Goal: Task Accomplishment & Management: Complete application form

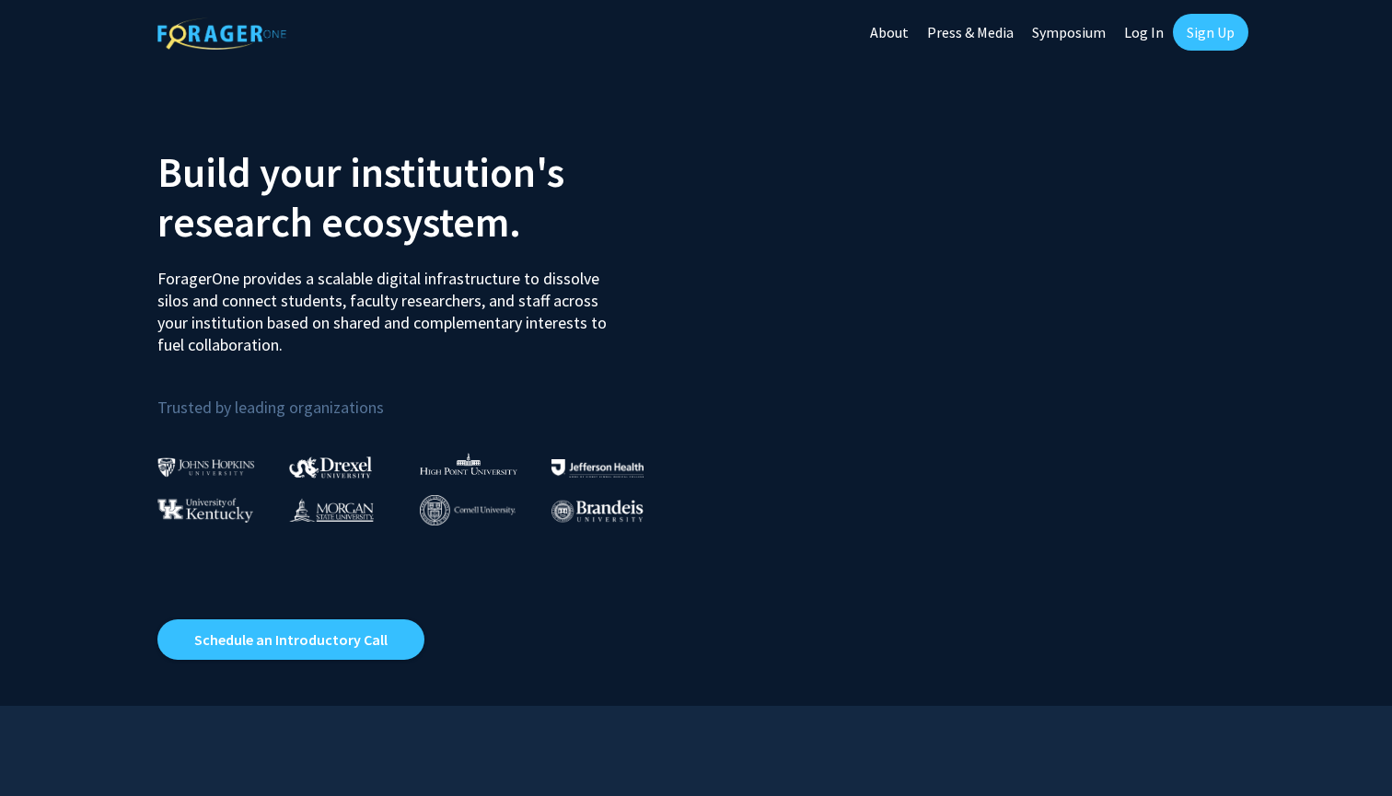
click at [1216, 30] on link "Sign Up" at bounding box center [1210, 32] width 75 height 37
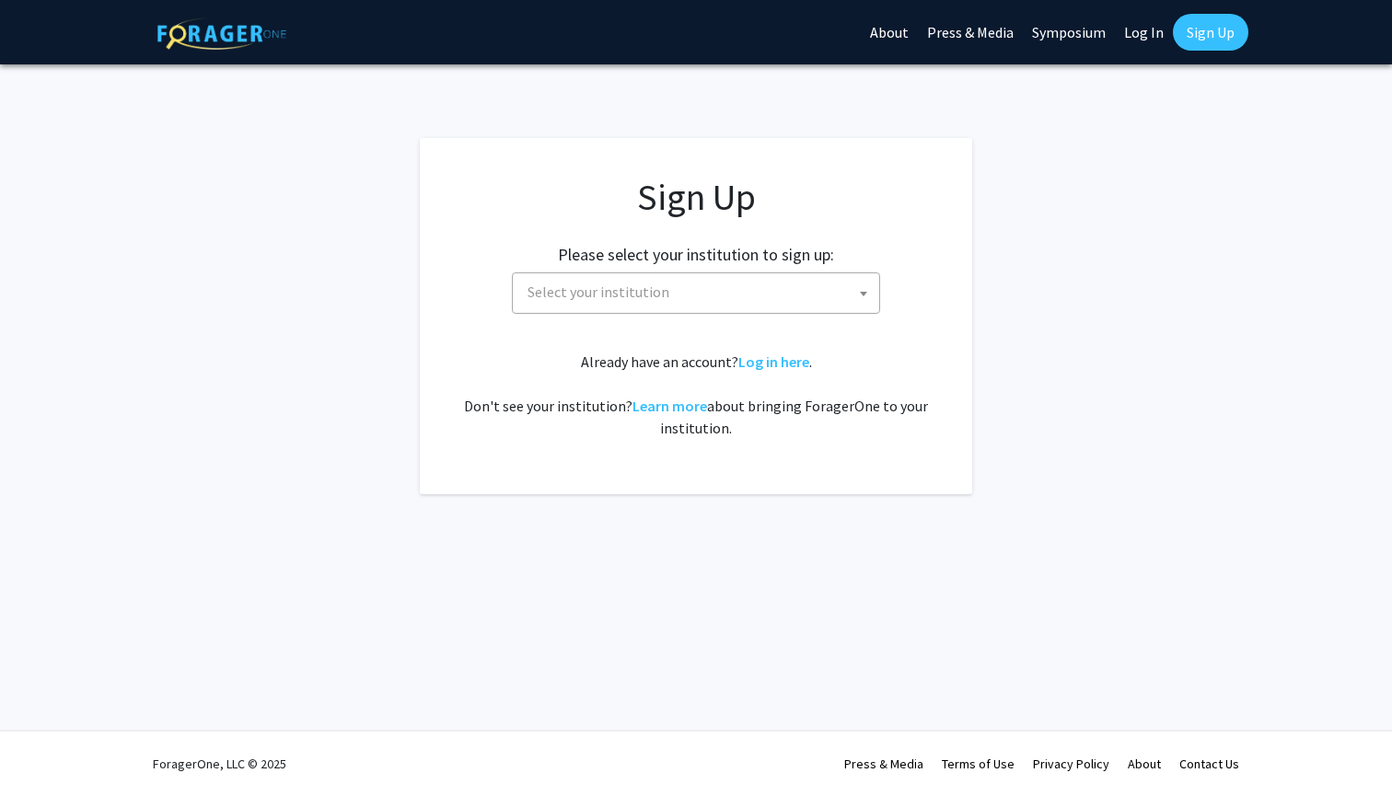
click at [627, 301] on span "Select your institution" at bounding box center [699, 292] width 359 height 38
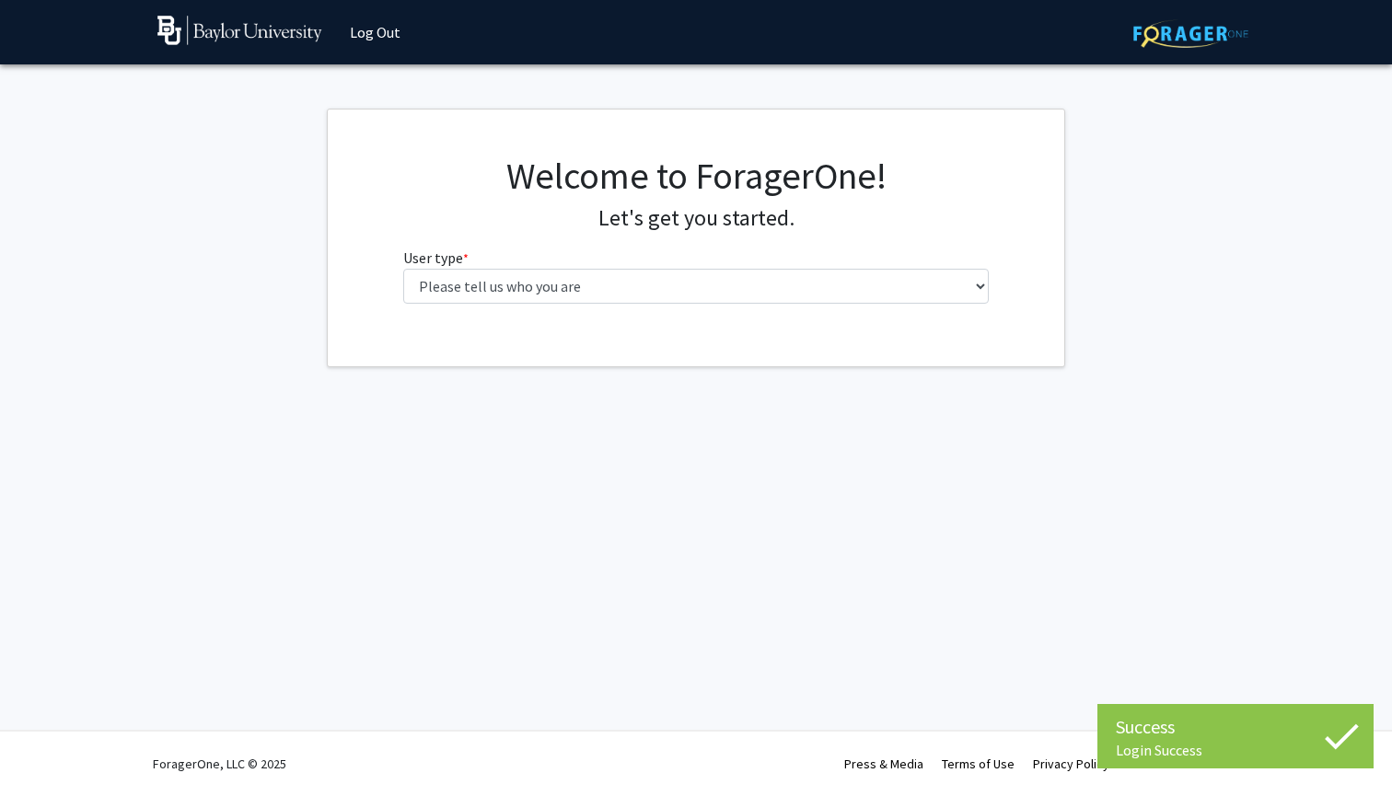
click at [668, 260] on fg-select "User type * required Please tell us who you are Undergraduate Student Master's …" at bounding box center [696, 275] width 586 height 57
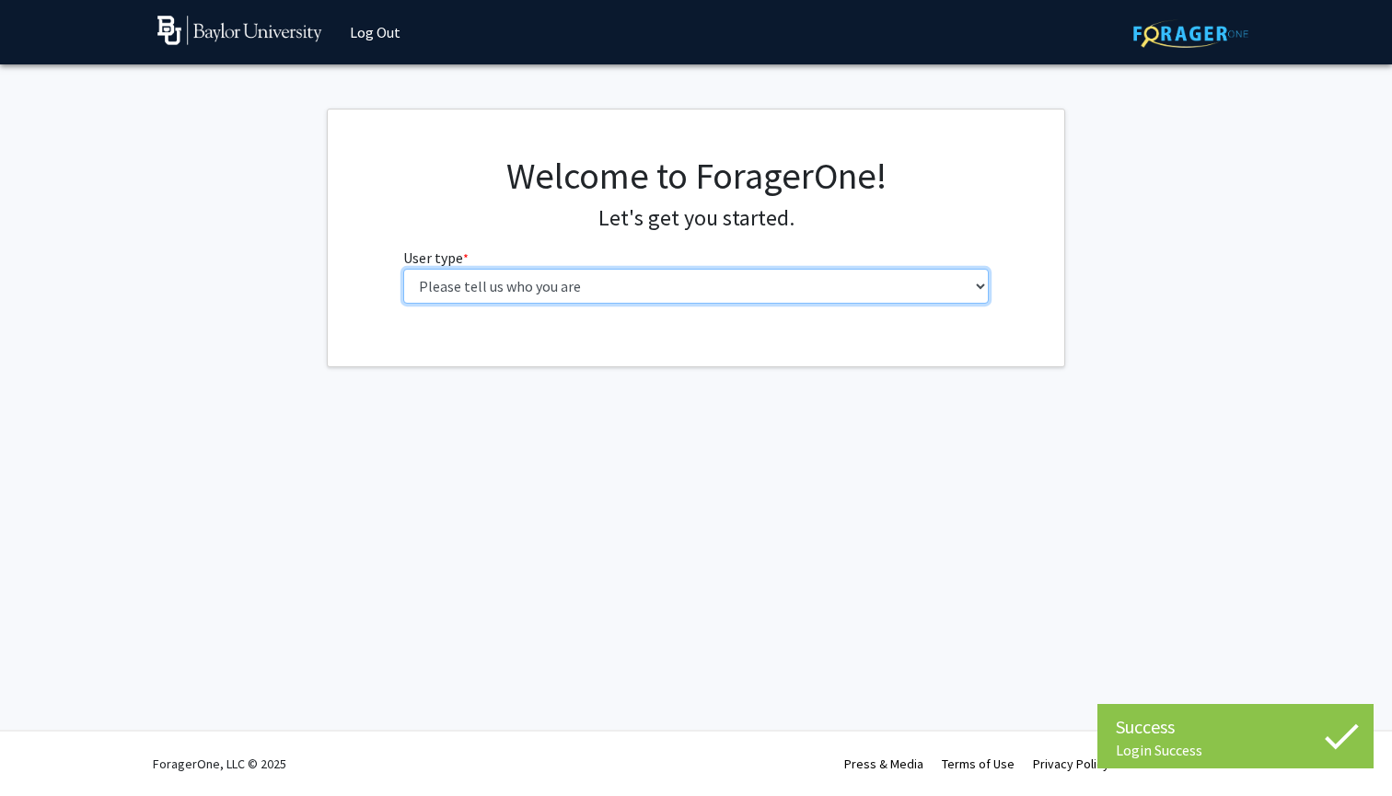
select select "1: undergrad"
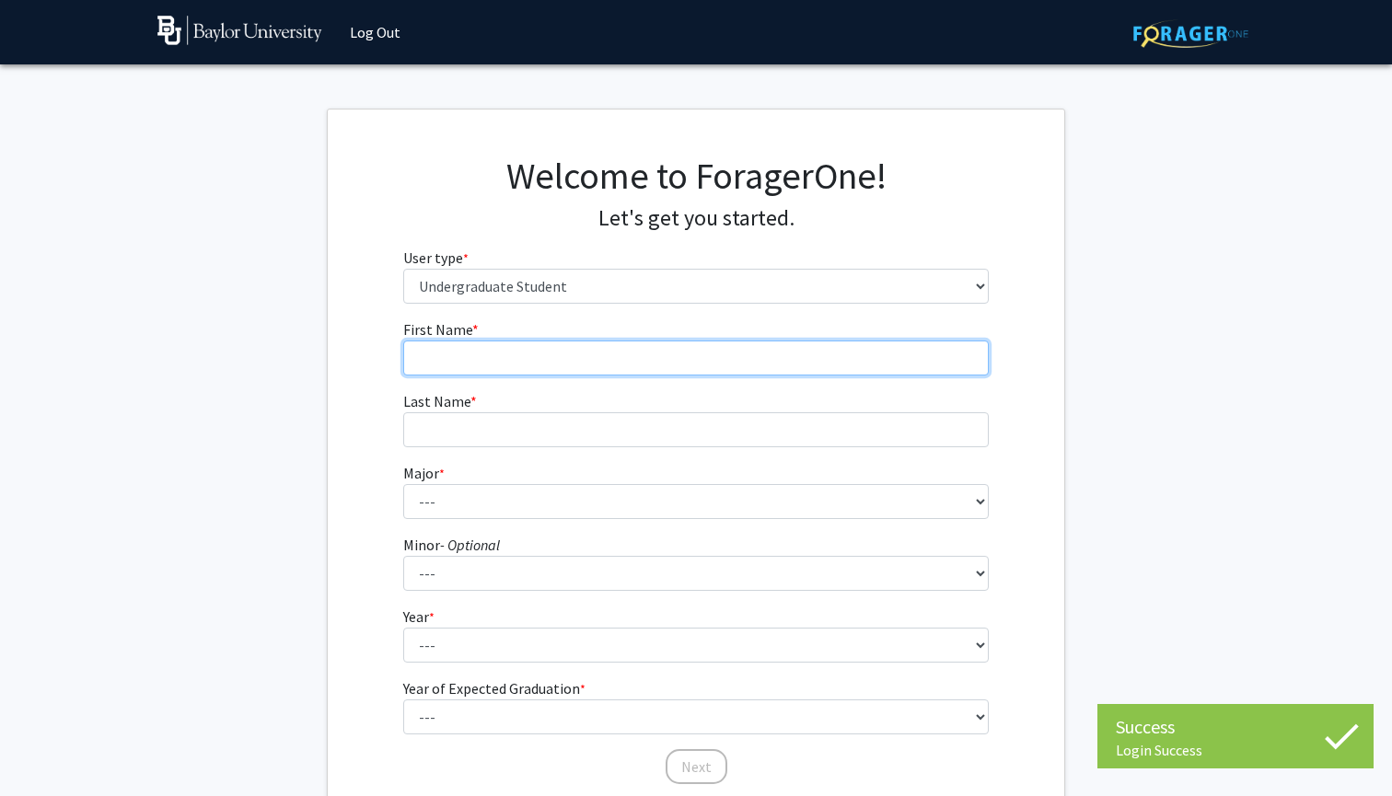
click at [574, 352] on input "First Name * required" at bounding box center [696, 358] width 586 height 35
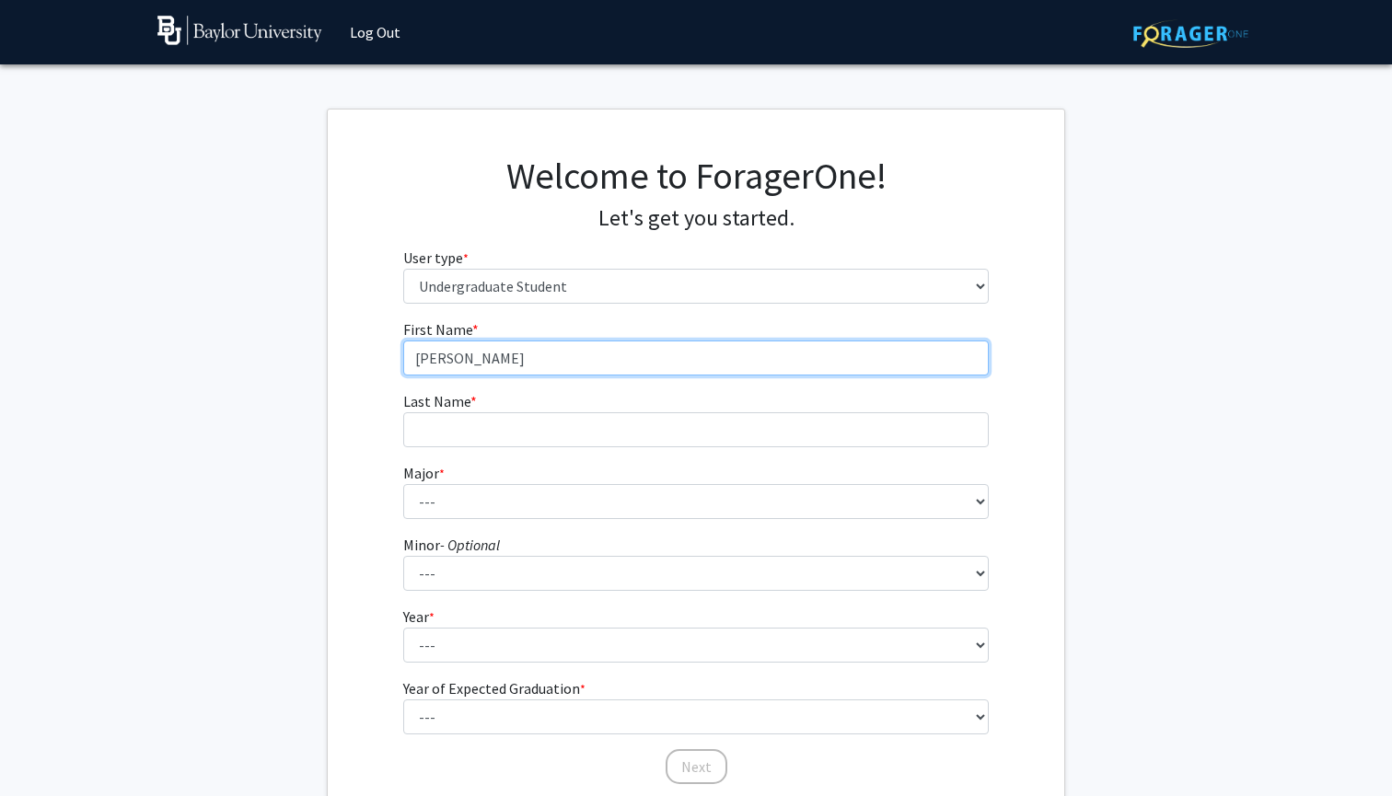
type input "[PERSON_NAME]"
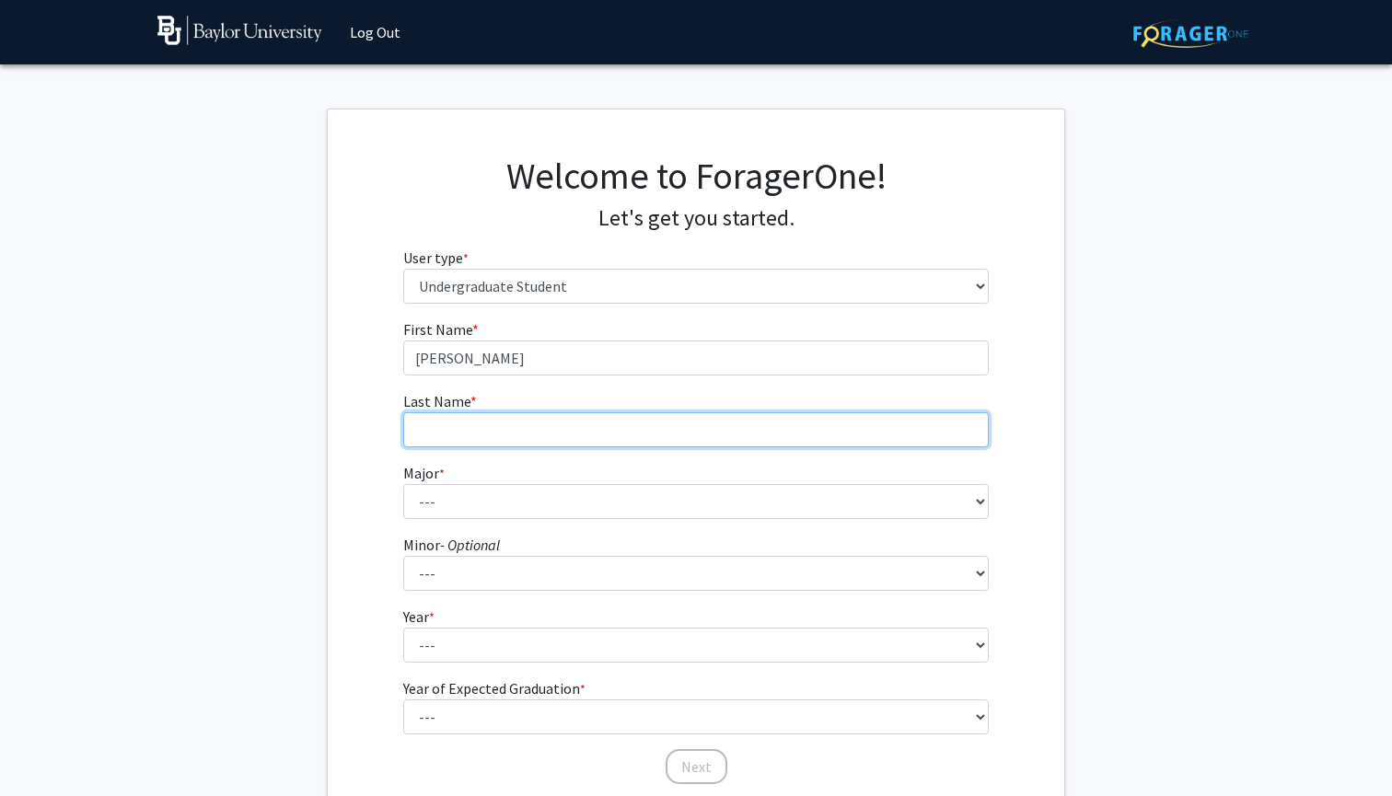
click at [529, 433] on input "Last Name * required" at bounding box center [696, 429] width 586 height 35
type input "Rutt"
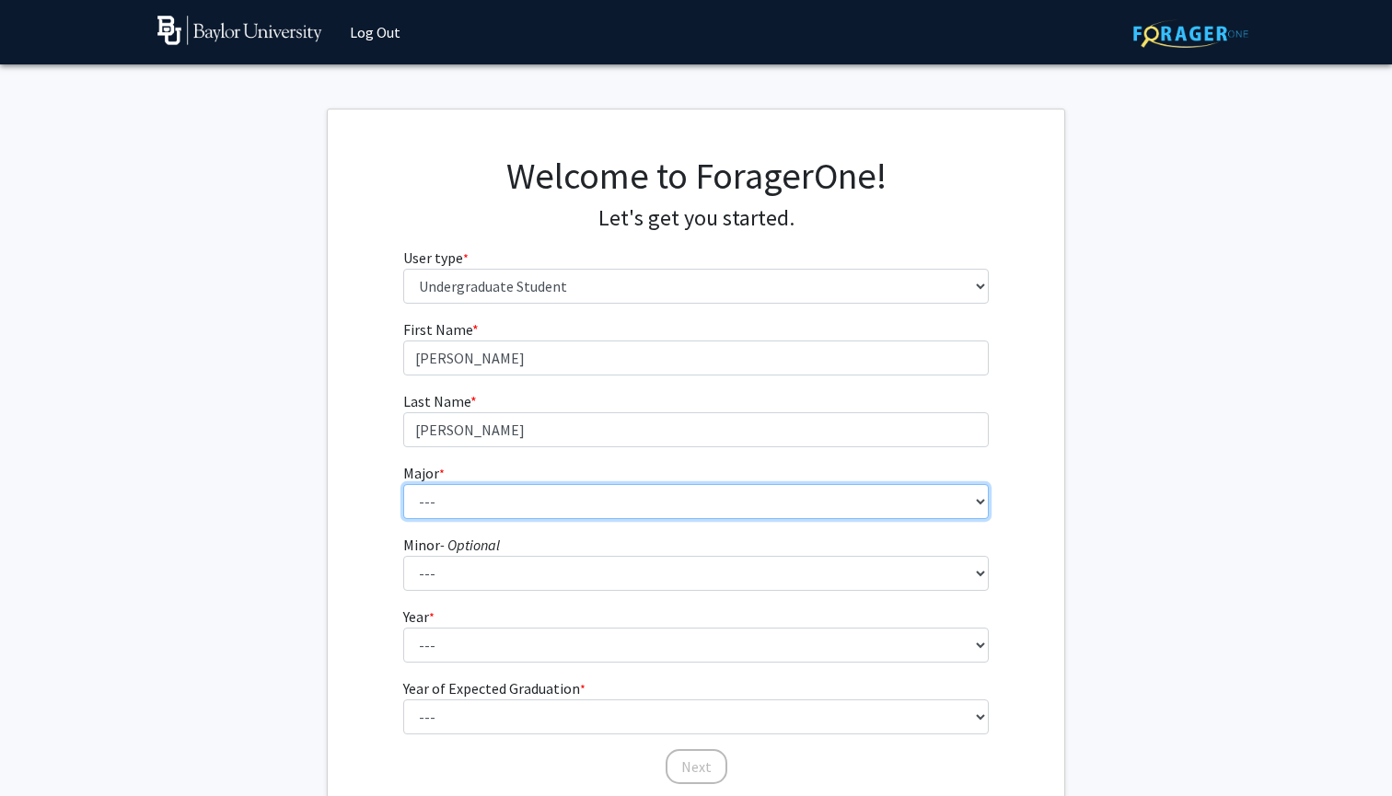
select select "48: 2713"
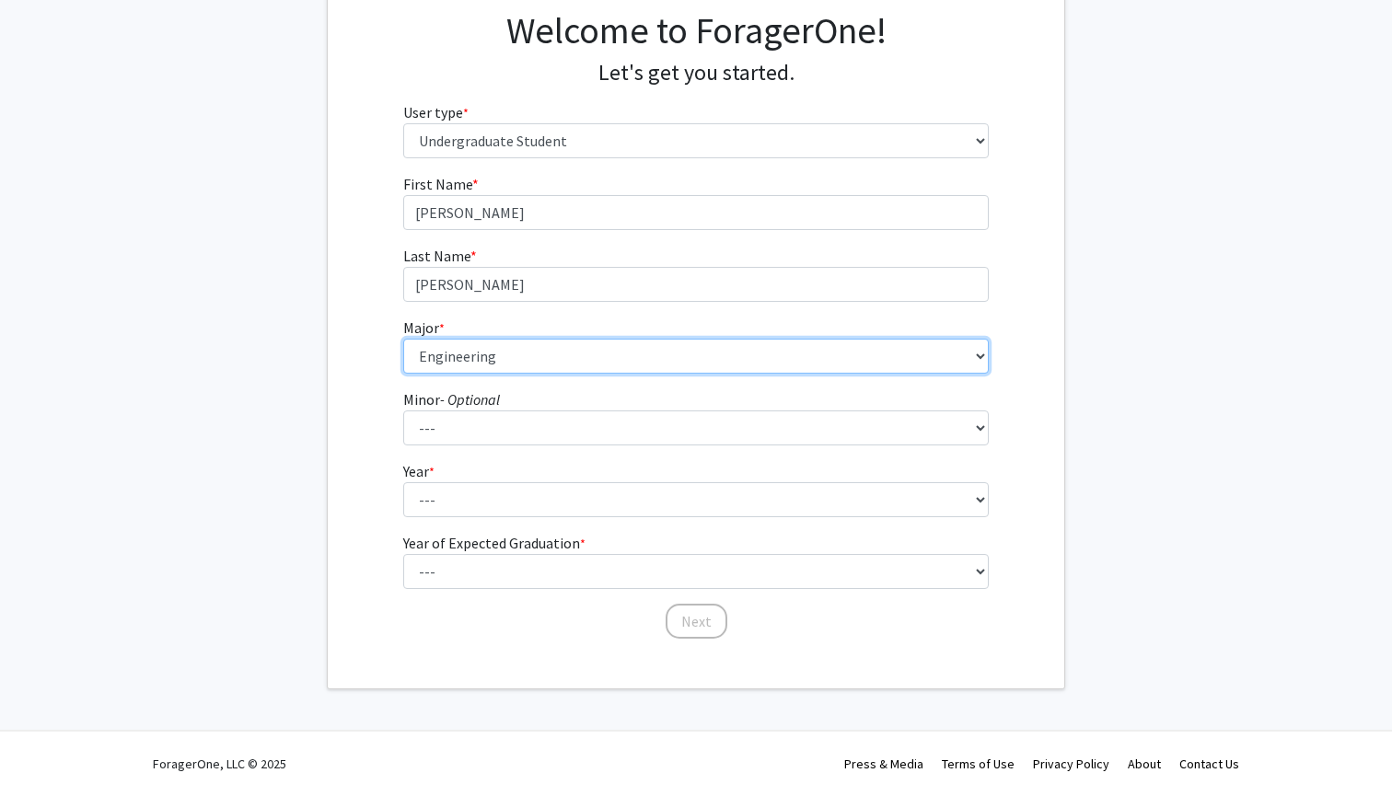
scroll to position [145, 0]
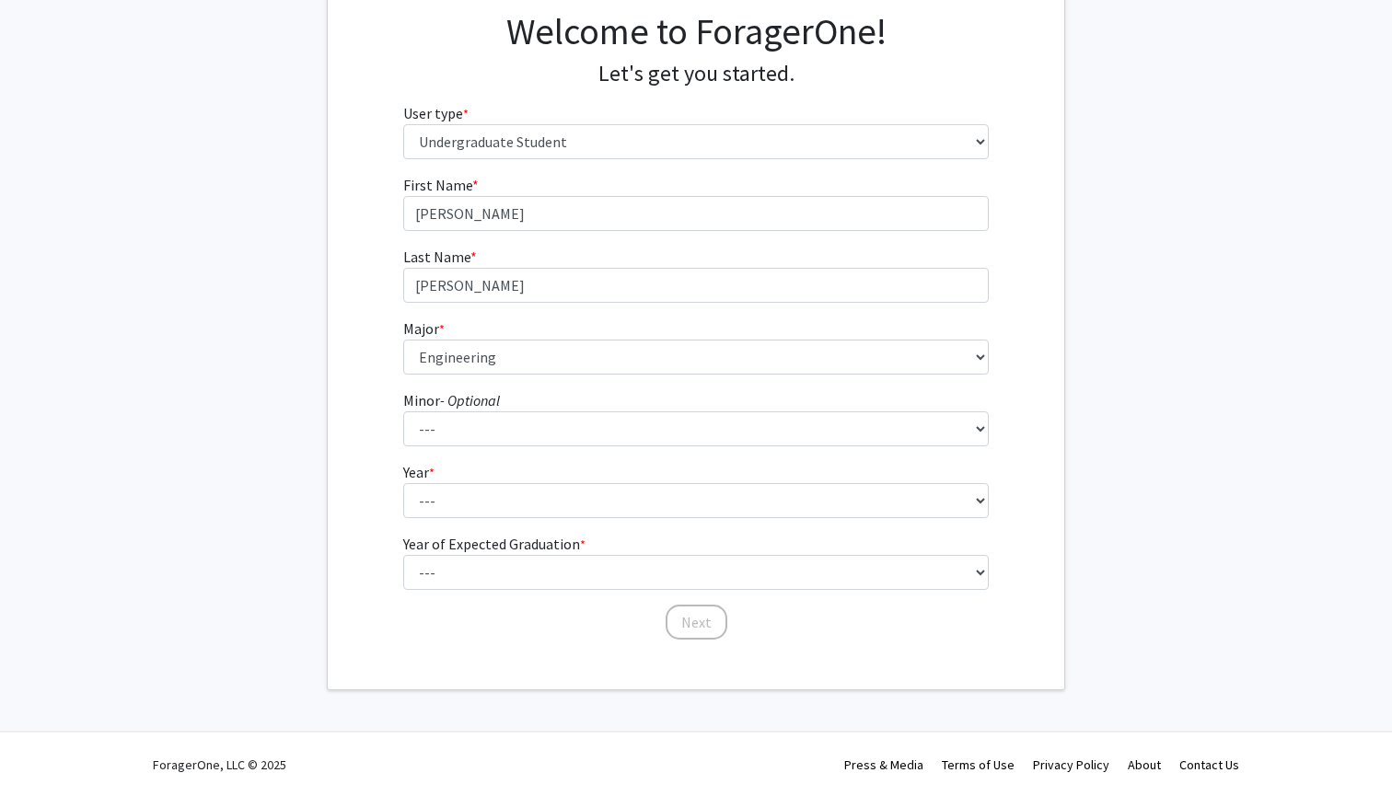
click at [519, 410] on fg-select "Minor - Optional --- Advertising American Sign Language American Studies Anthro…" at bounding box center [696, 417] width 586 height 57
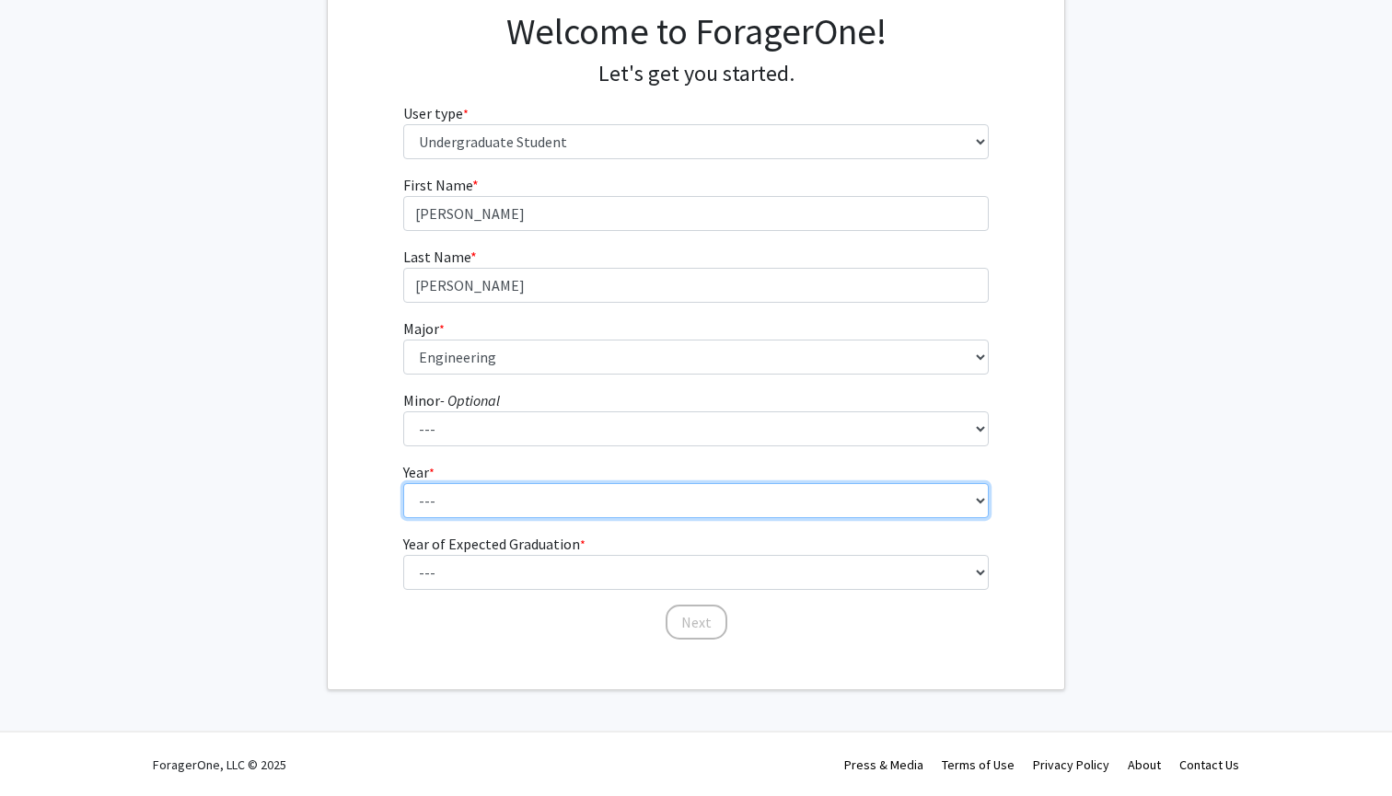
select select "1: first-year"
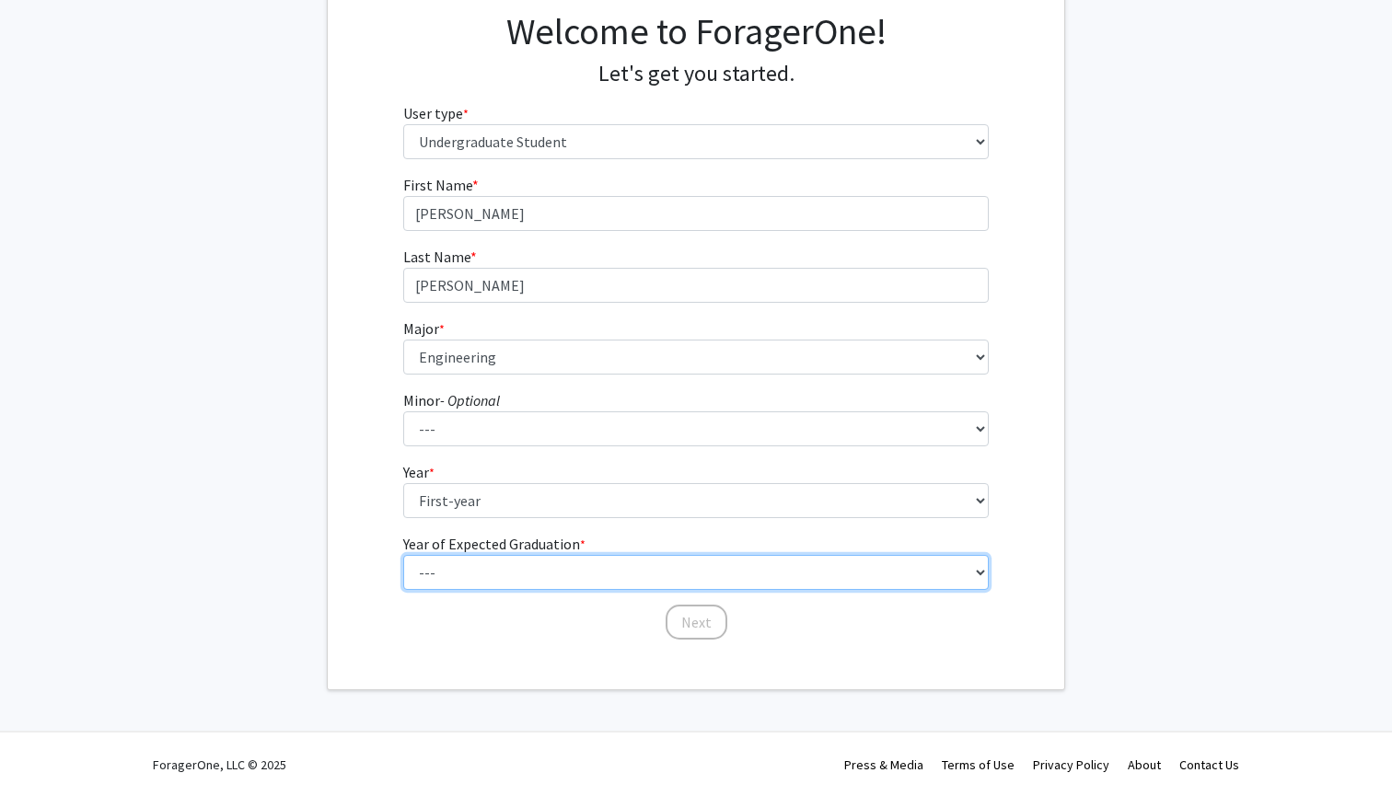
select select "5: 2029"
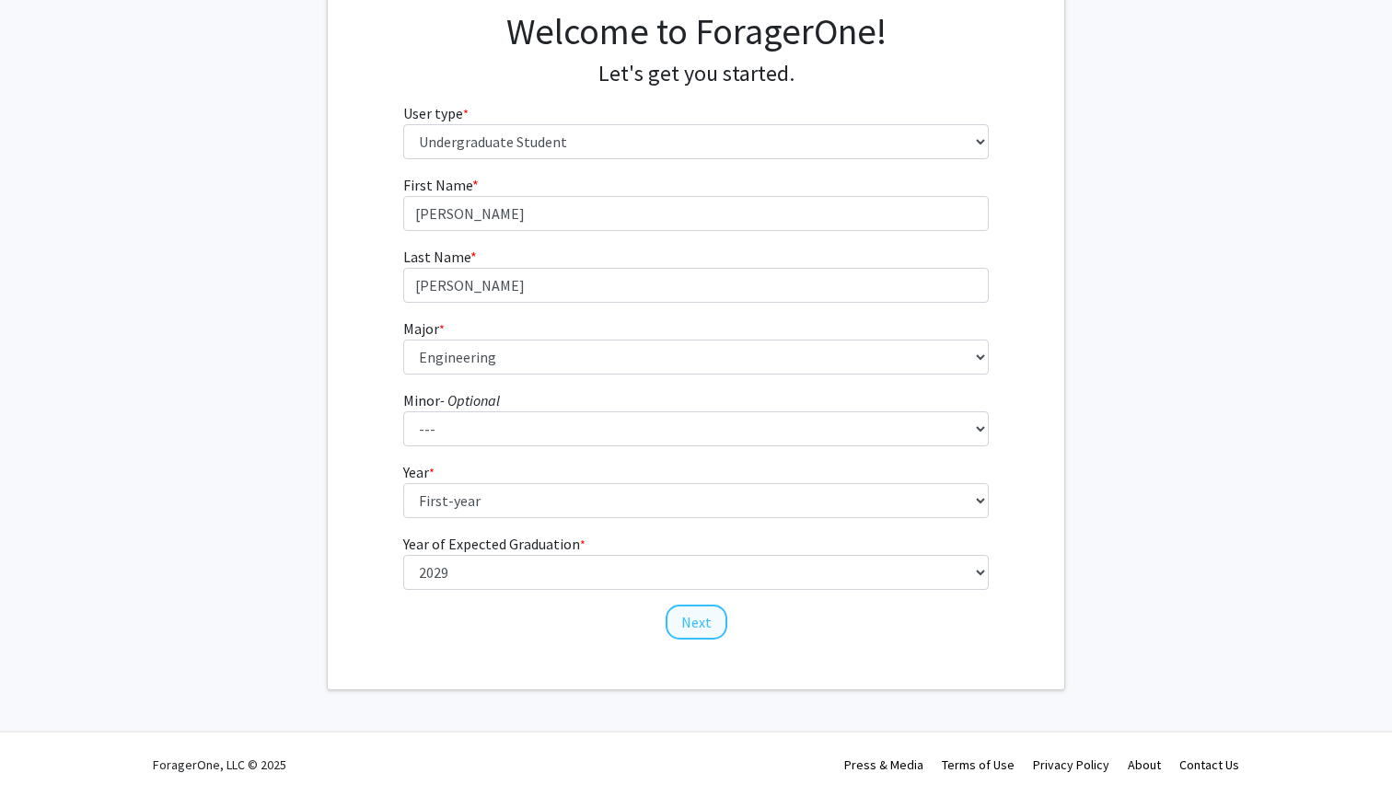
click at [692, 622] on button "Next" at bounding box center [696, 622] width 62 height 35
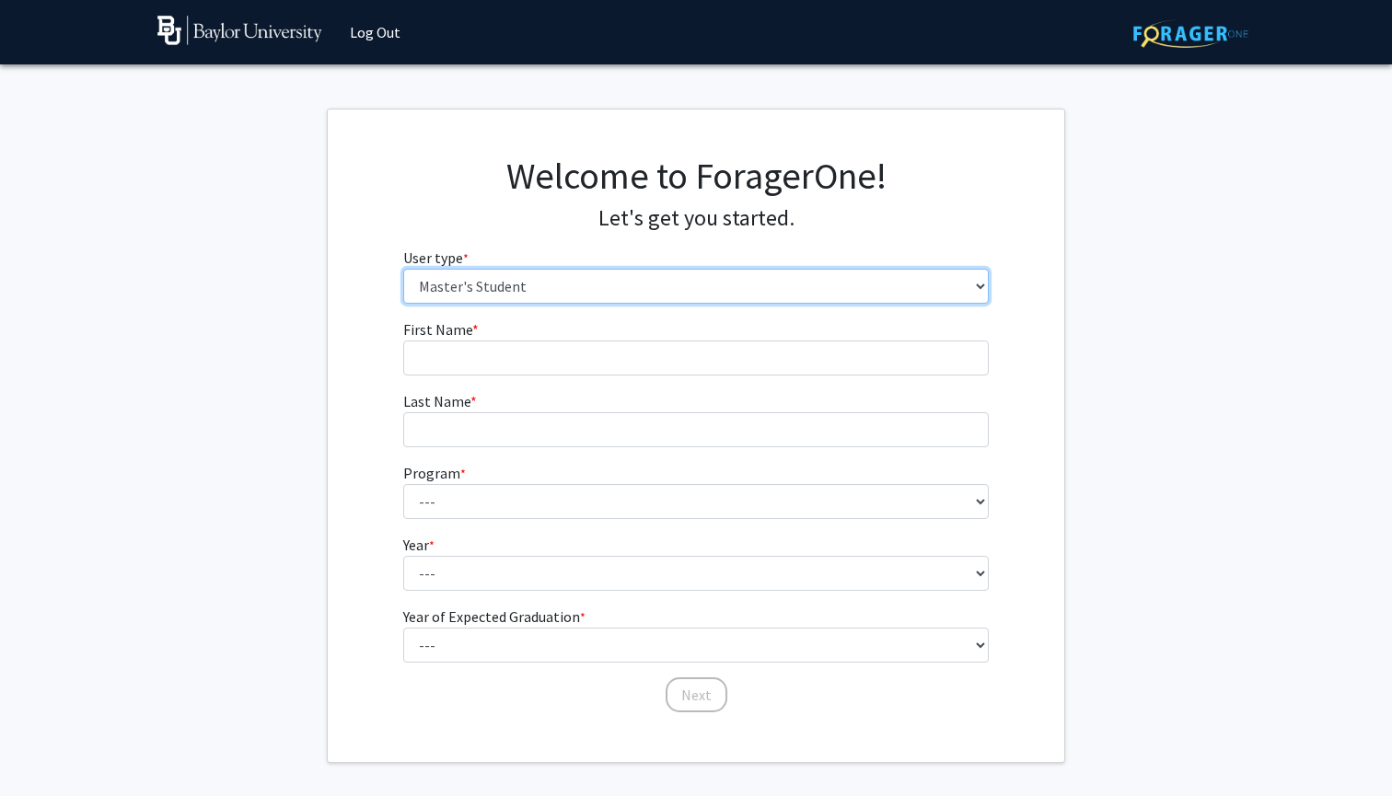
select select "1: undergrad"
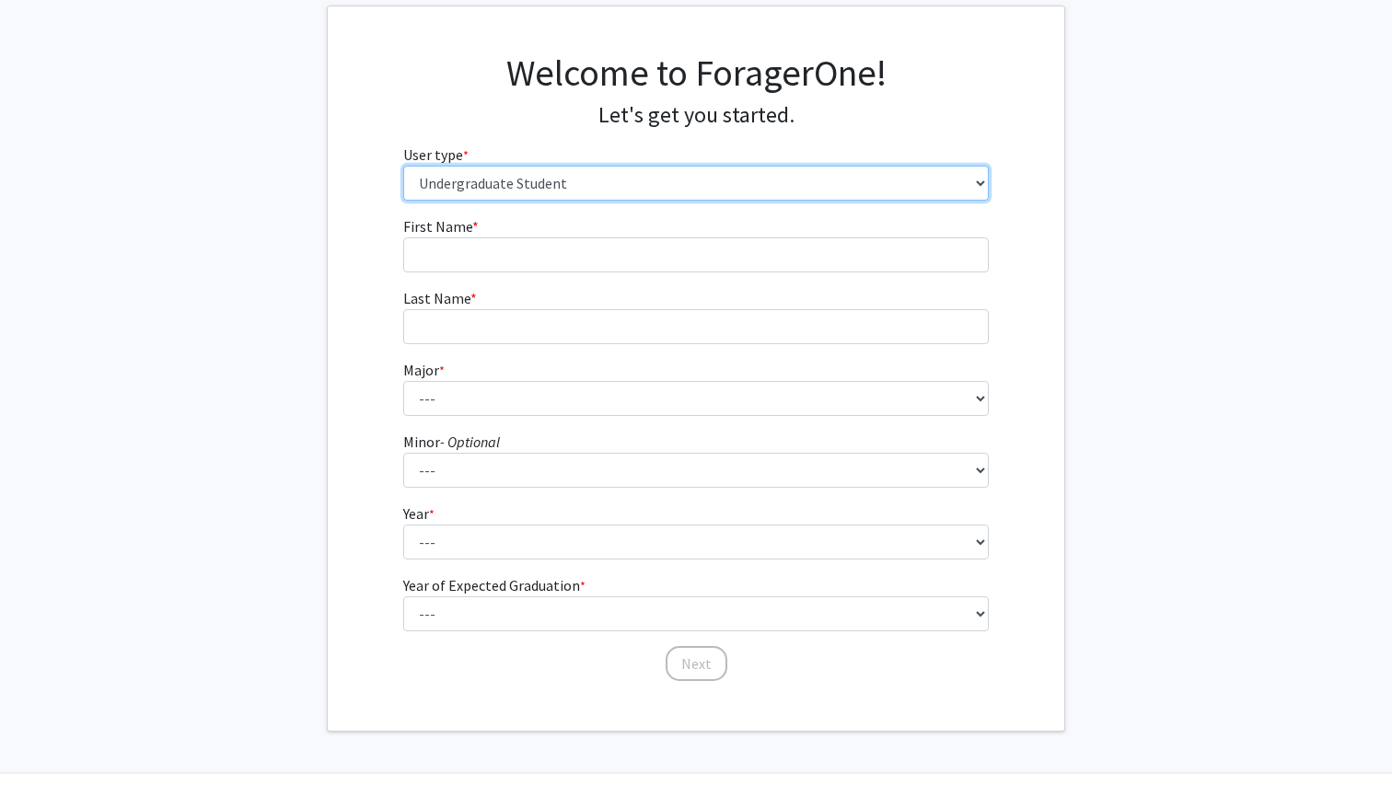
scroll to position [104, 0]
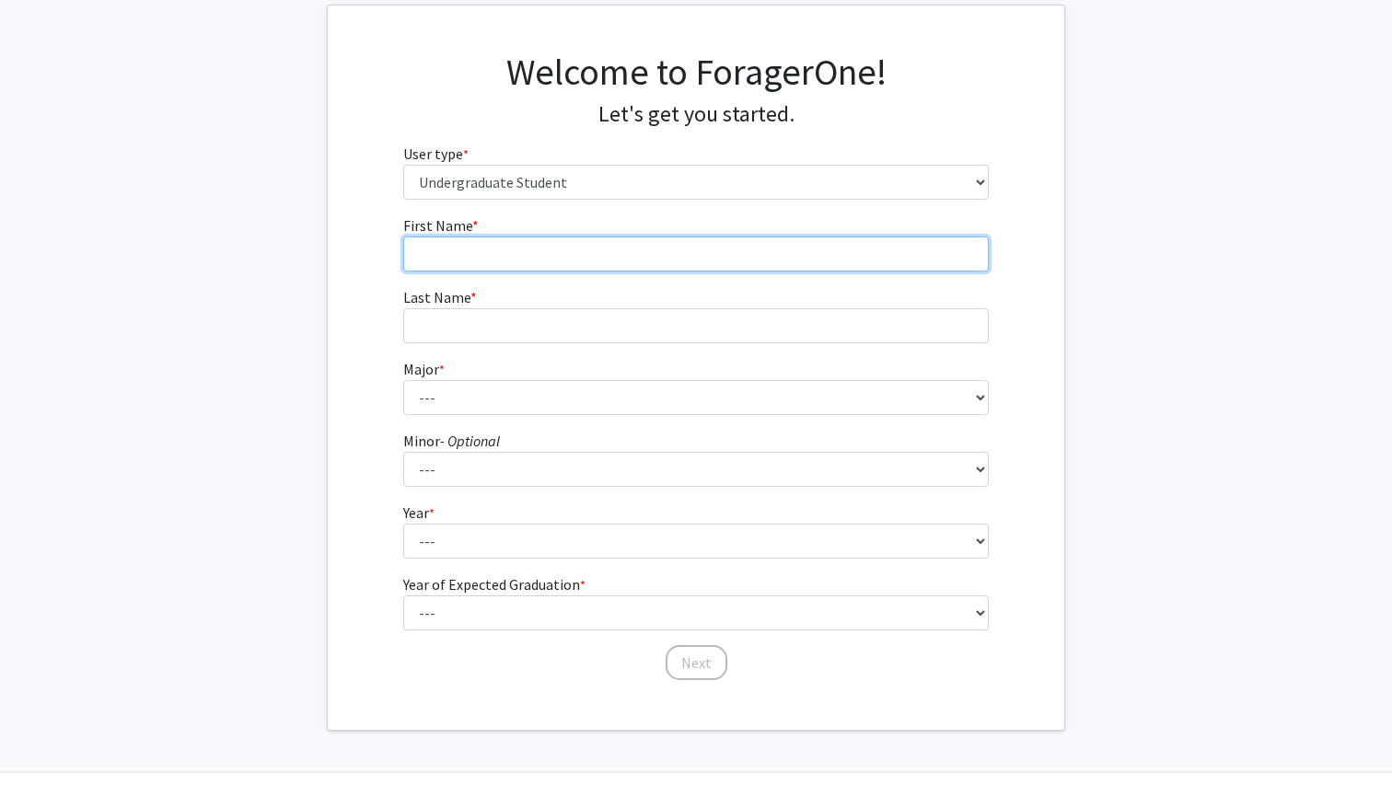
click at [517, 253] on input "First Name * required" at bounding box center [696, 254] width 586 height 35
type input "Katherine"
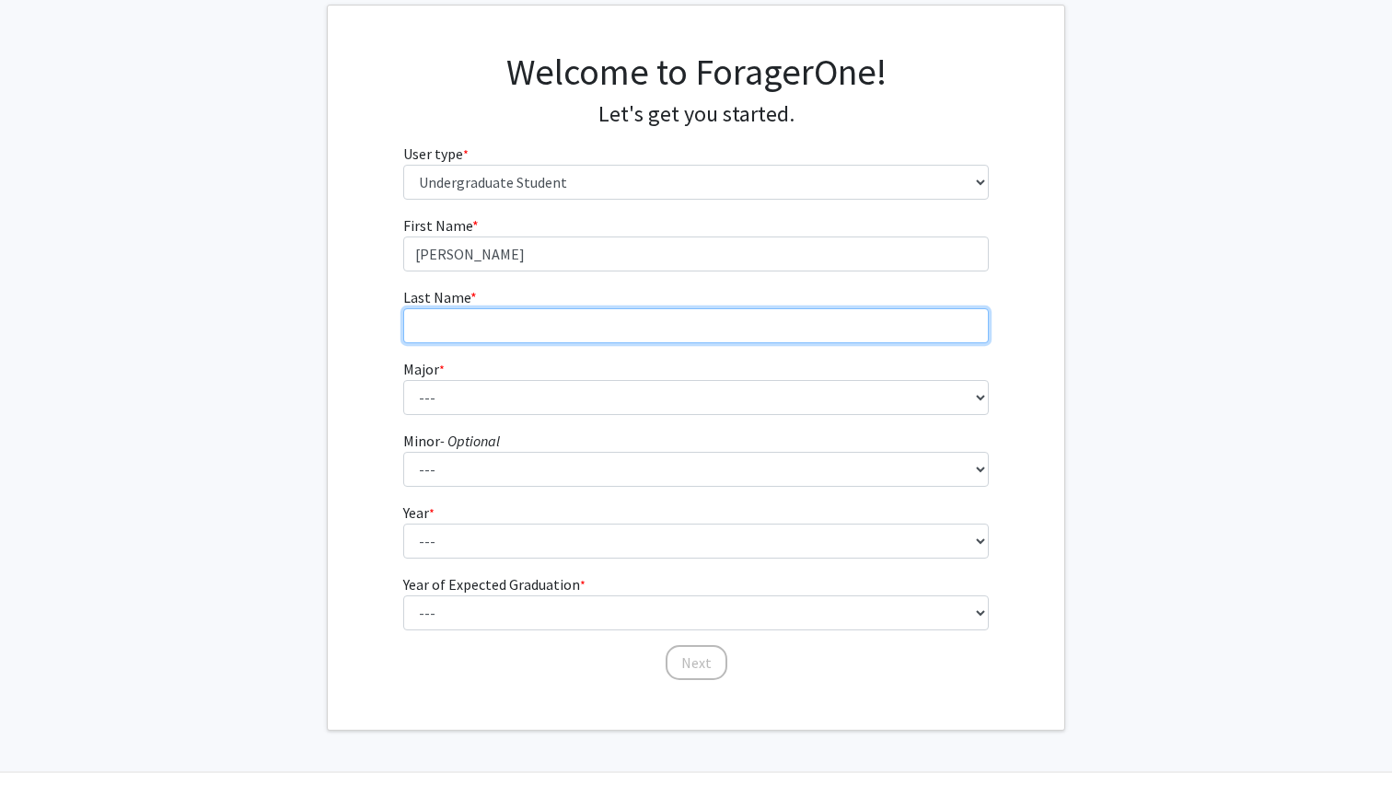
click at [481, 323] on input "Last Name * required" at bounding box center [696, 325] width 586 height 35
type input "Rutt"
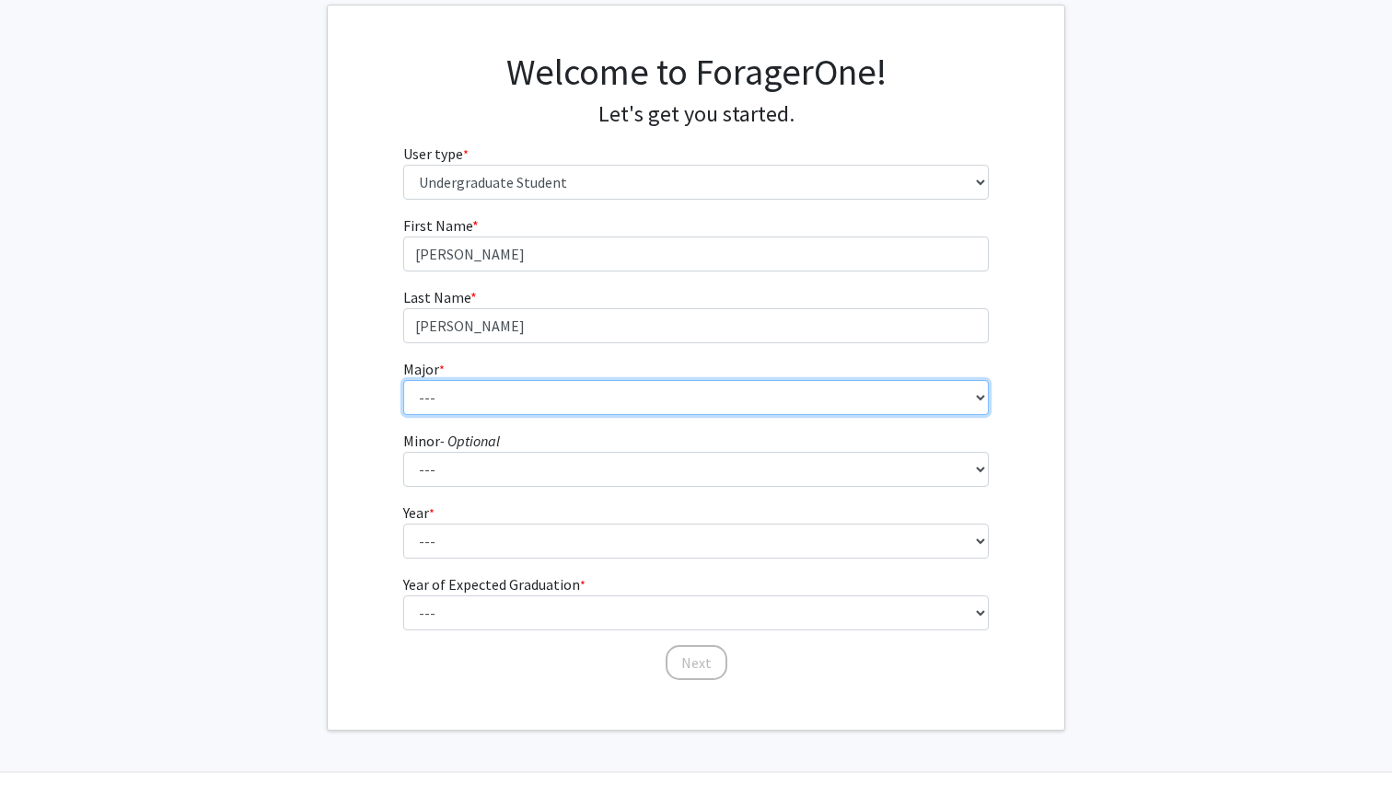
select select "48: 2713"
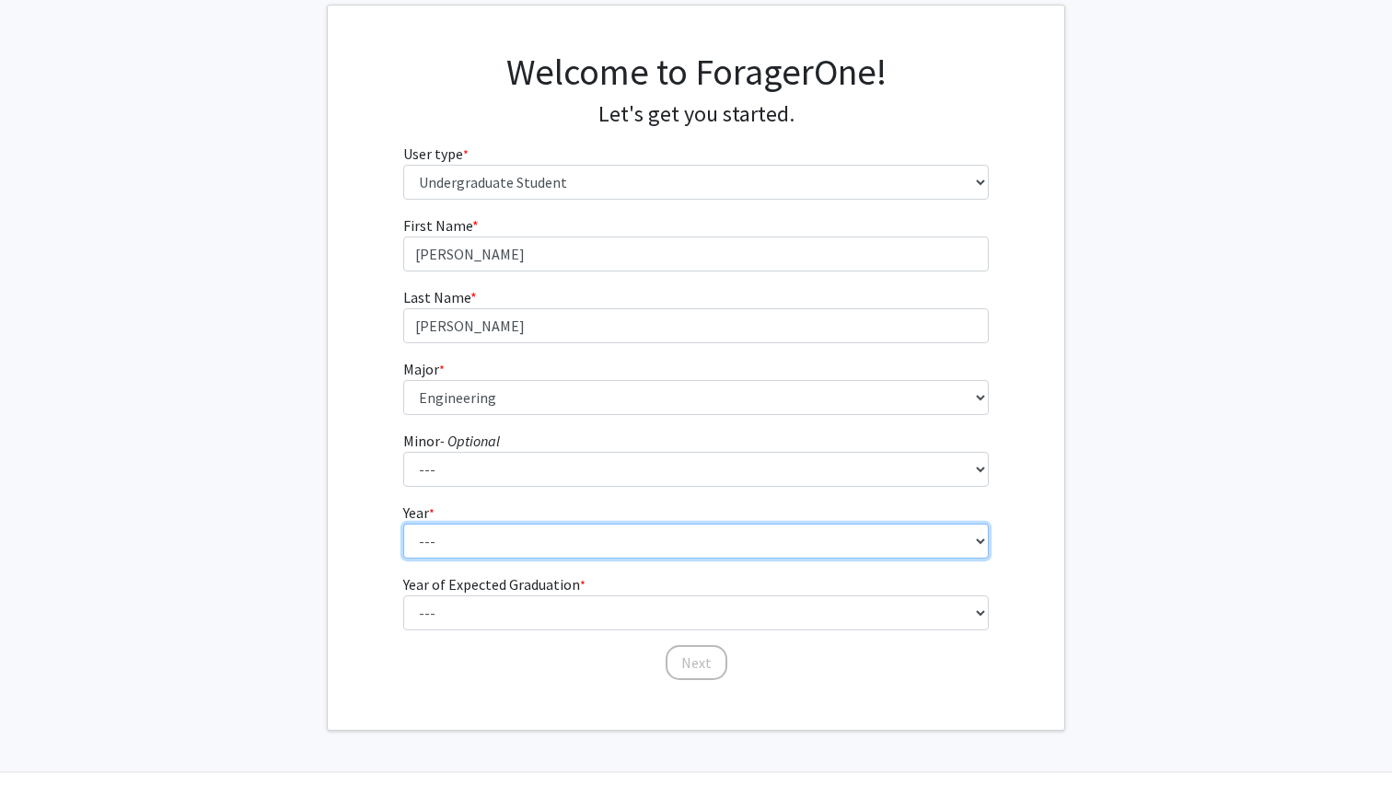
select select "1: first-year"
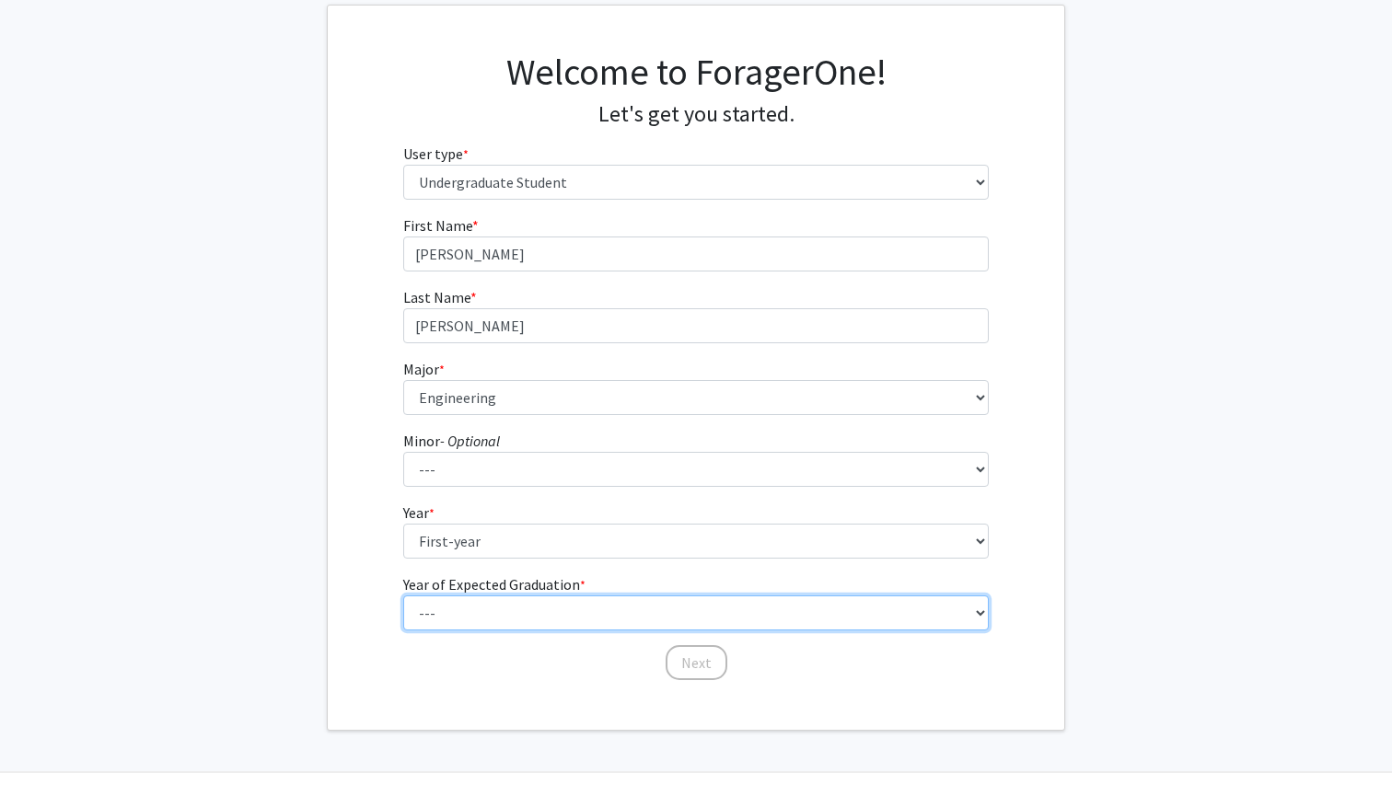
select select "5: 2029"
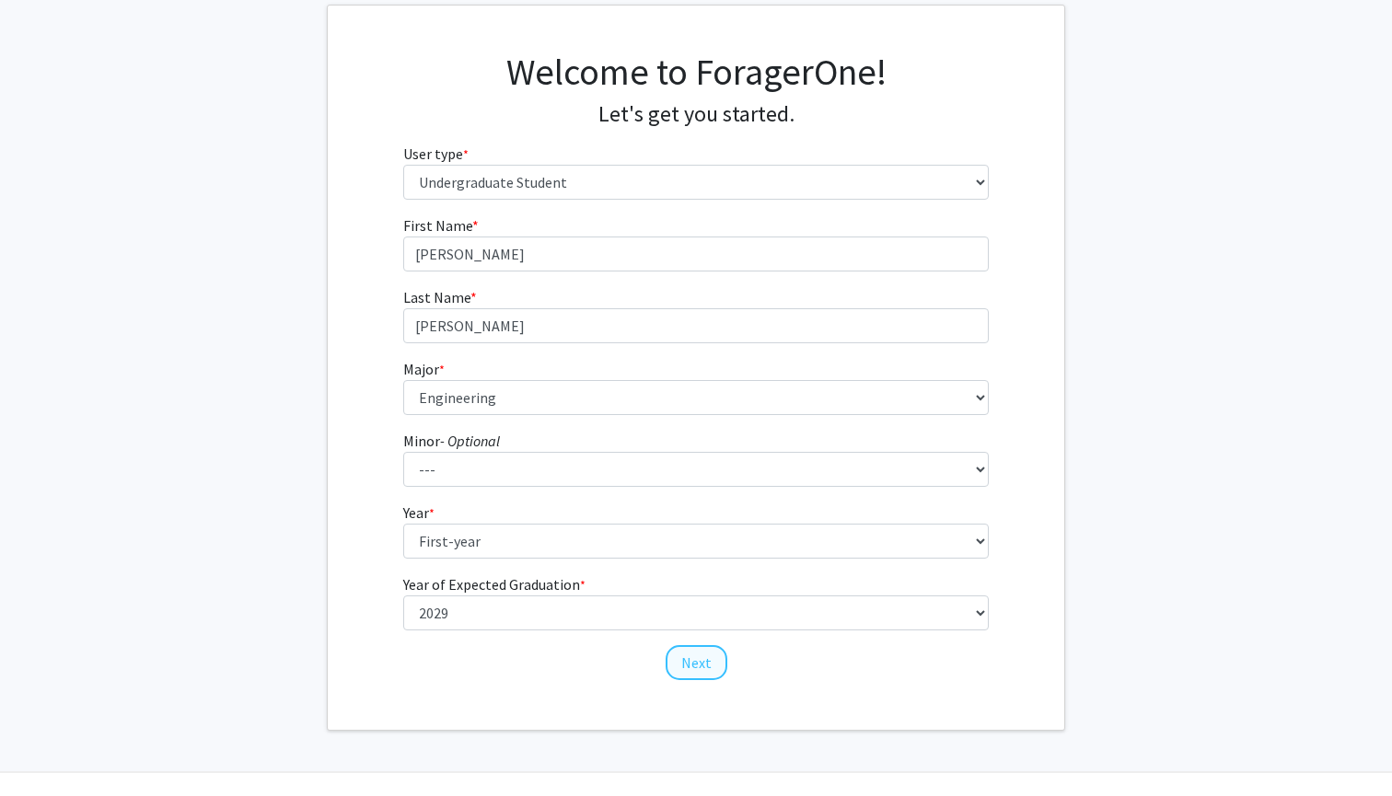
click at [684, 667] on button "Next" at bounding box center [696, 662] width 62 height 35
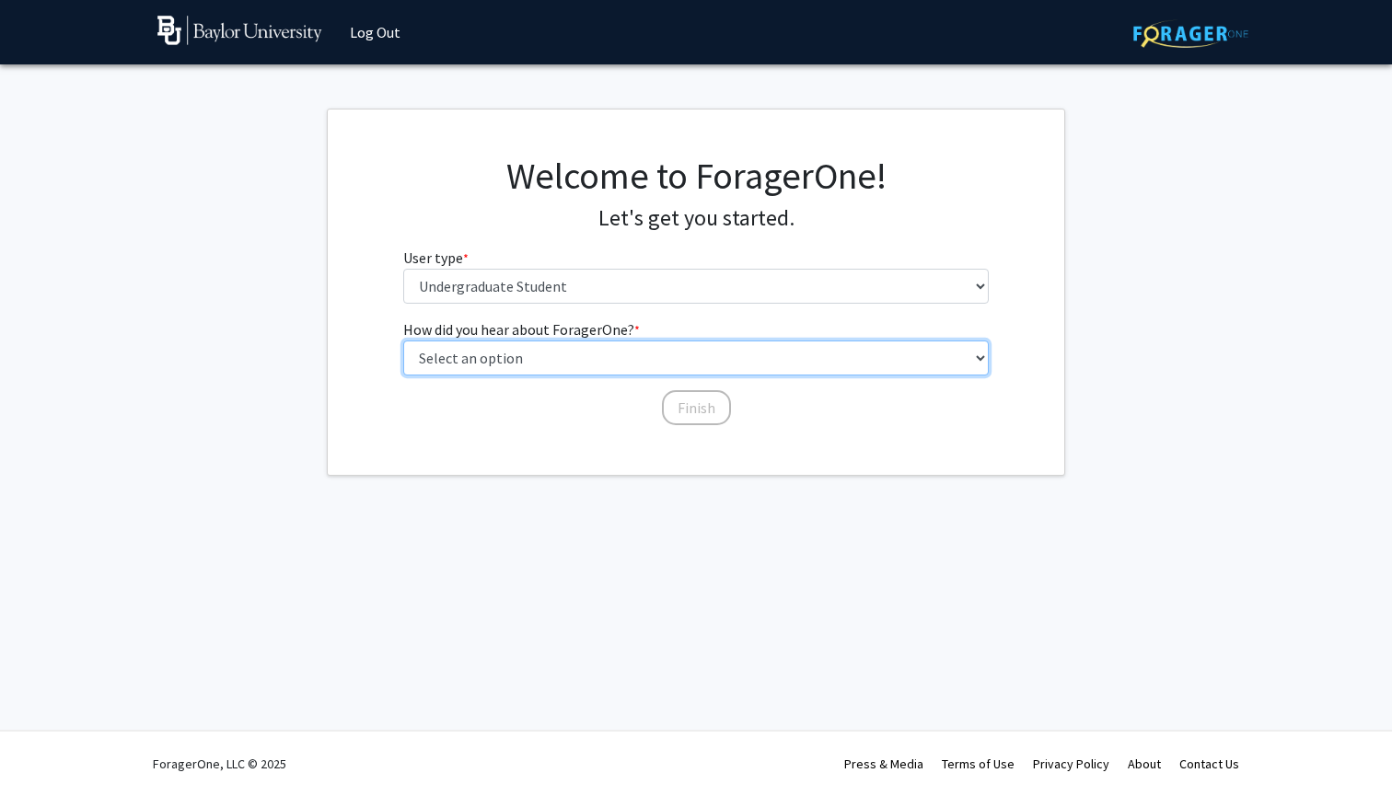
select select "1: peer_recommendation"
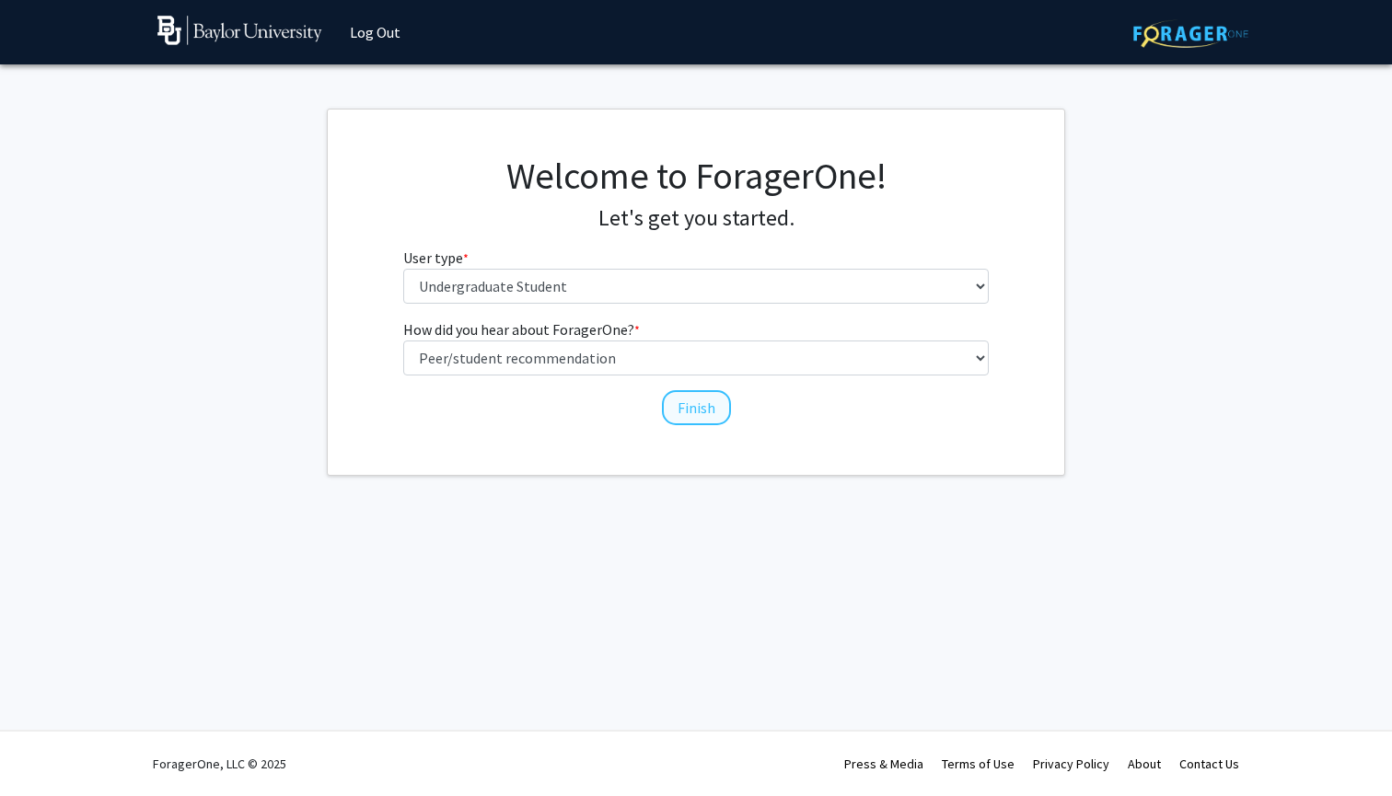
click at [695, 400] on button "Finish" at bounding box center [696, 407] width 69 height 35
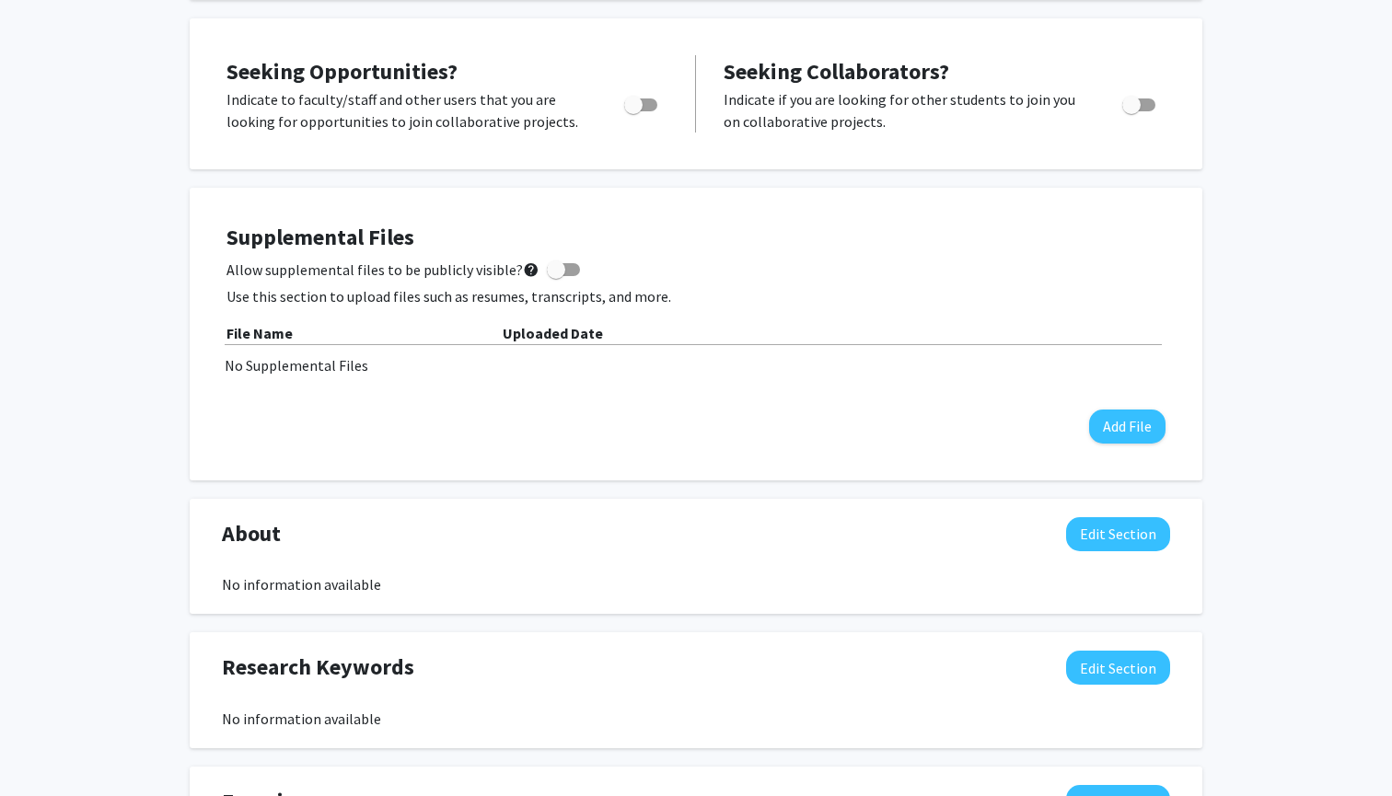
scroll to position [352, 0]
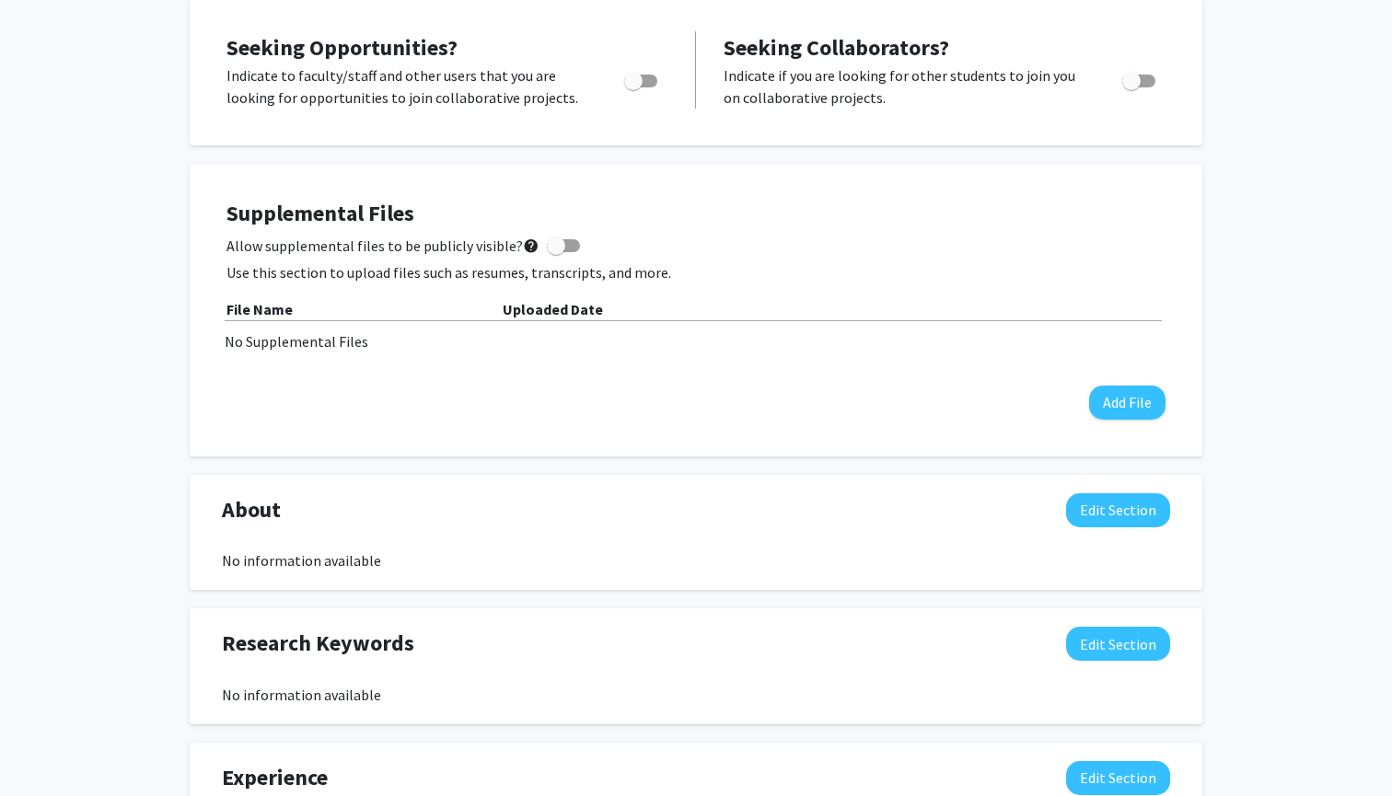
click at [695, 400] on div "Supplemental Files Allow supplemental files to be publicly visible? help Use th…" at bounding box center [695, 310] width 939 height 219
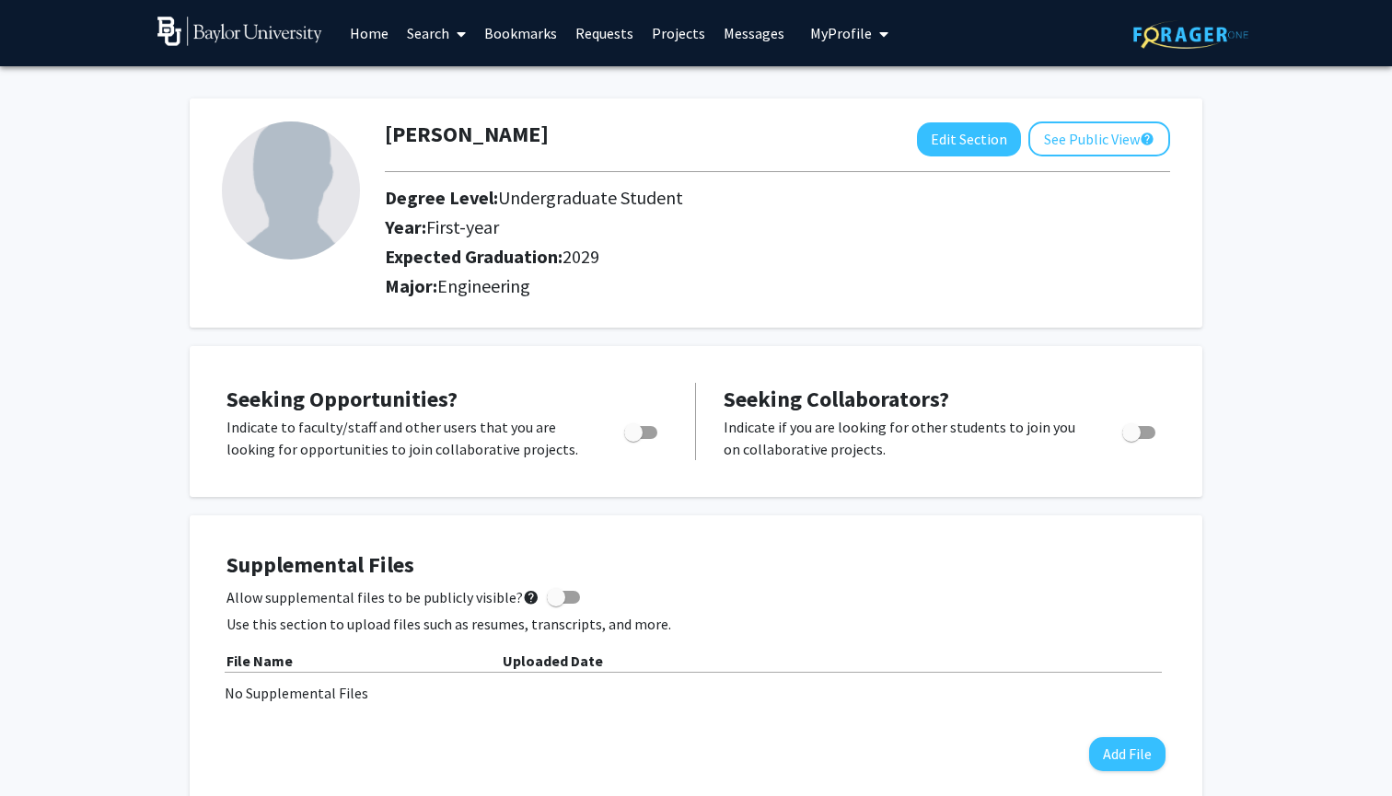
scroll to position [0, 0]
click at [369, 44] on link "Home" at bounding box center [369, 33] width 57 height 64
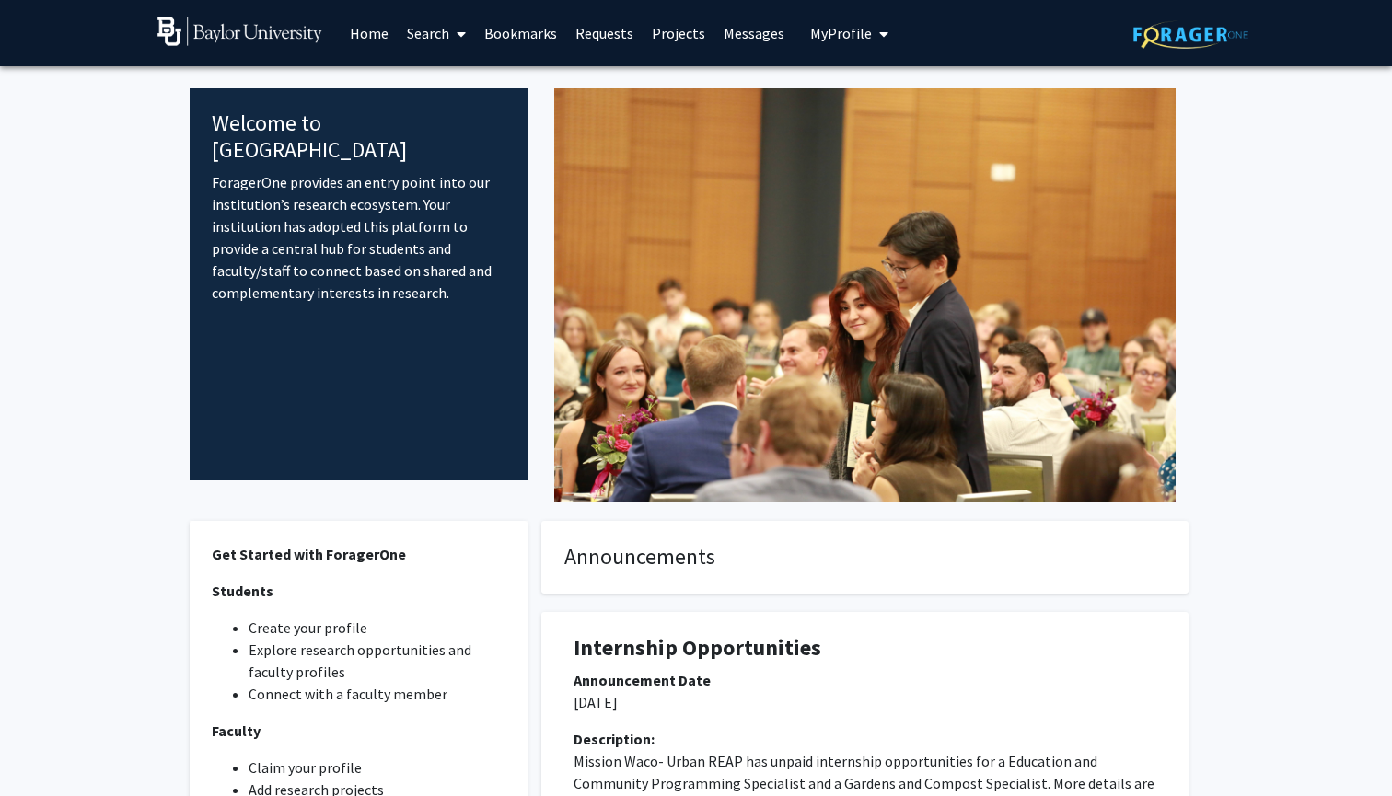
click at [429, 35] on link "Search" at bounding box center [436, 33] width 77 height 64
click at [453, 83] on span "Faculty/Staff" at bounding box center [465, 84] width 135 height 37
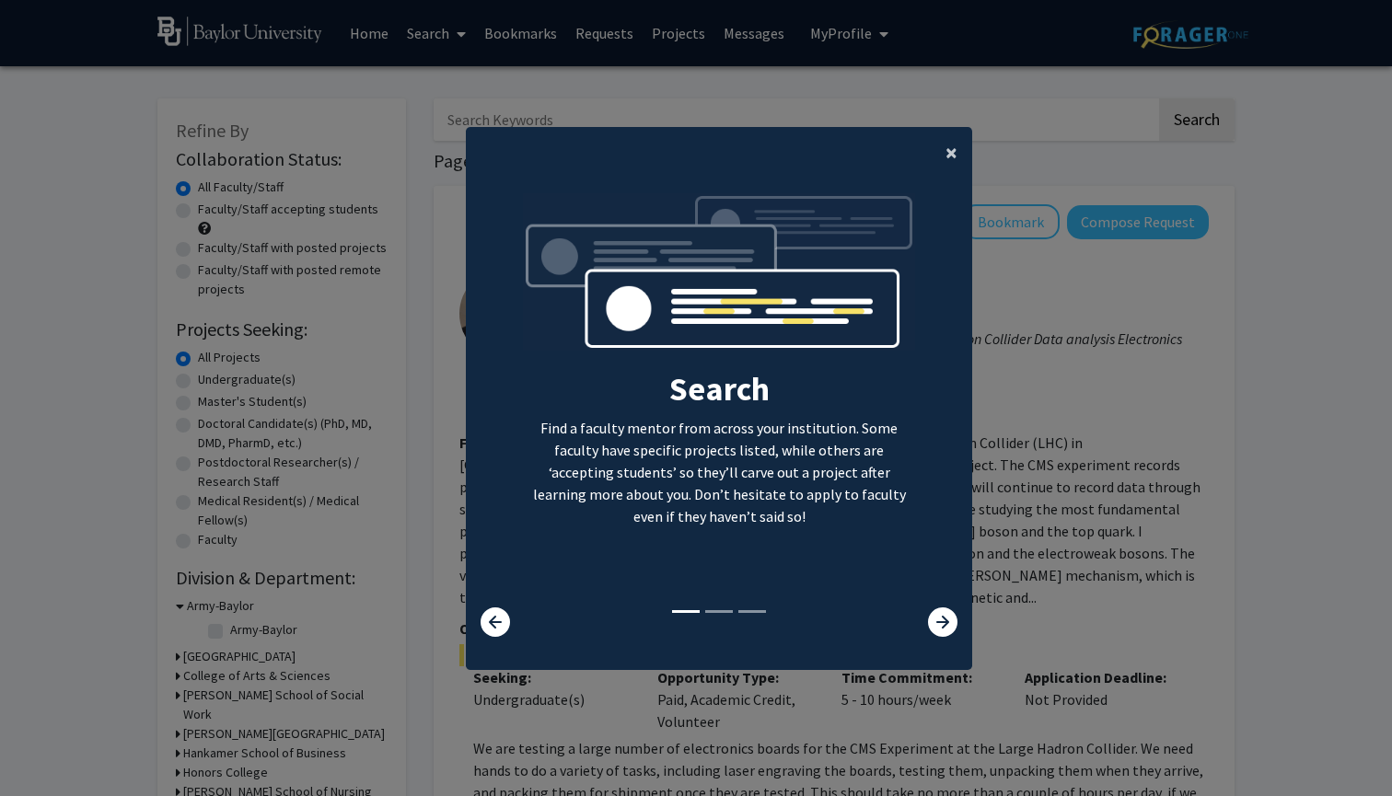
click at [946, 143] on span "×" at bounding box center [951, 152] width 12 height 29
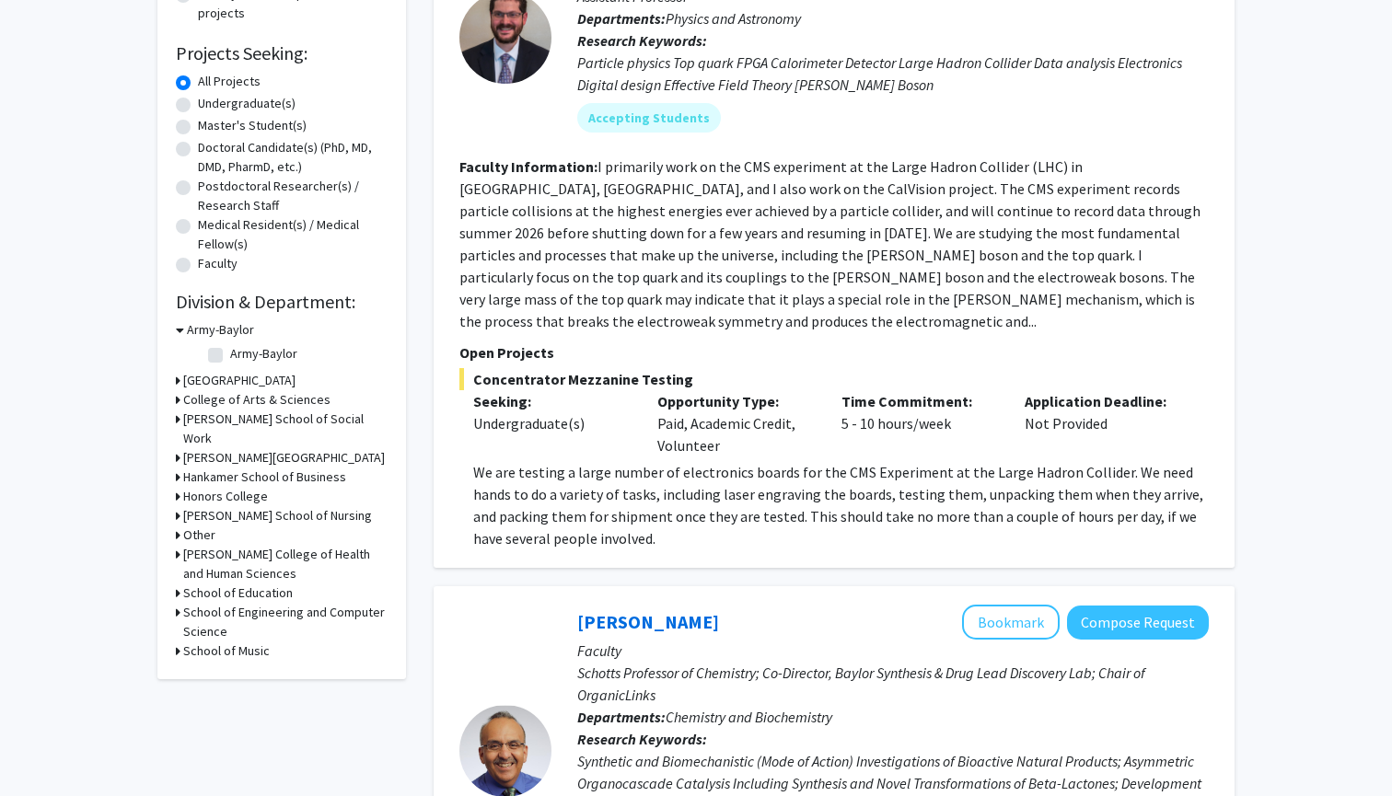
scroll to position [289, 0]
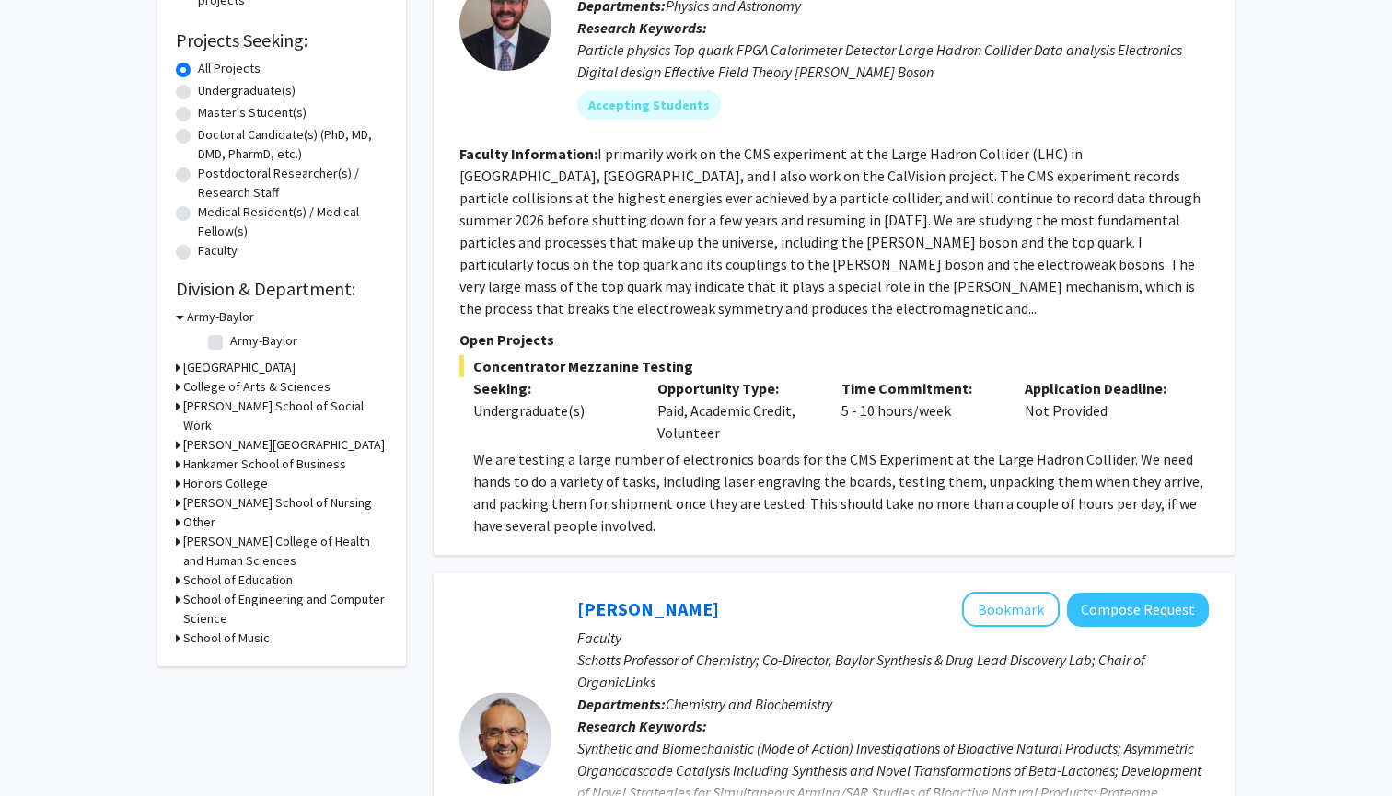
click at [222, 624] on h3 "School of Engineering and Computer Science" at bounding box center [285, 609] width 204 height 39
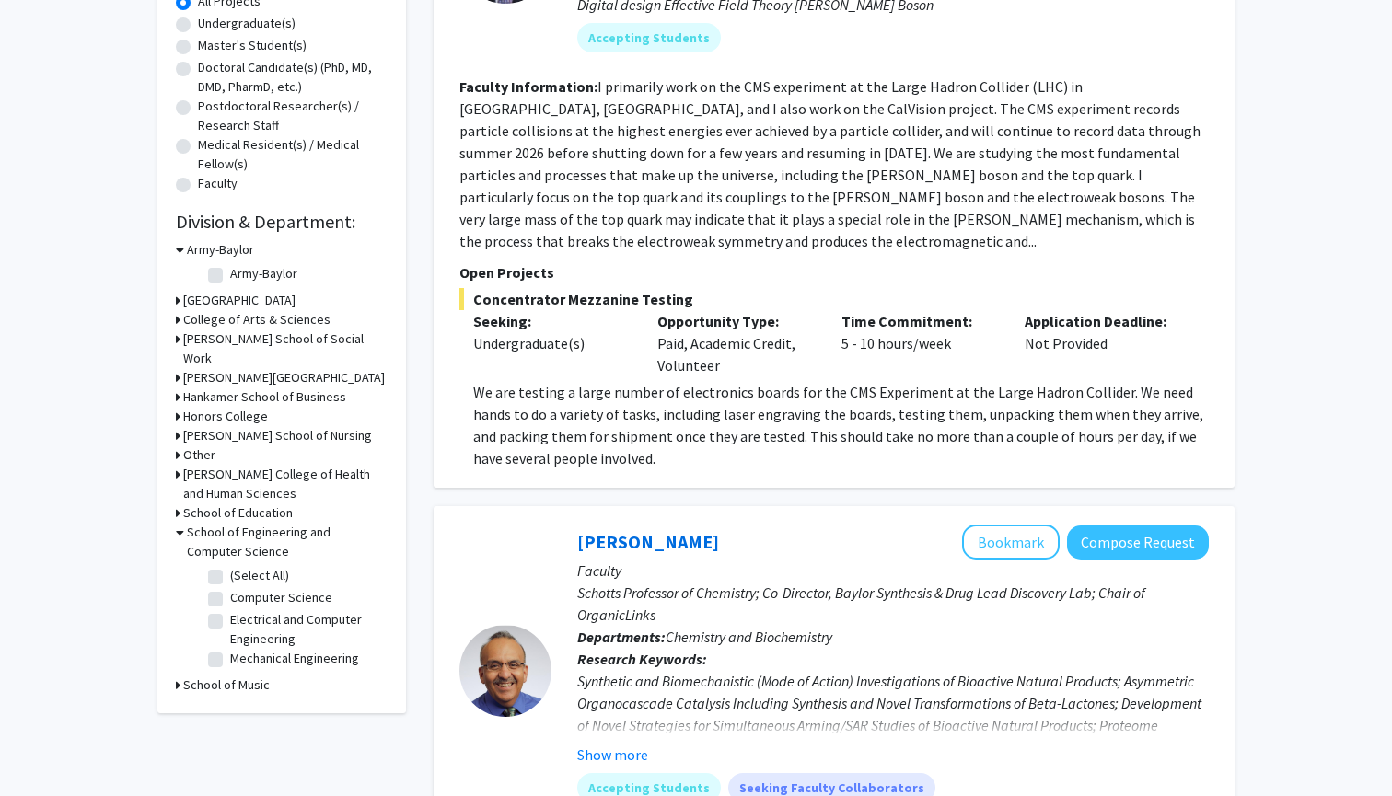
scroll to position [376, 0]
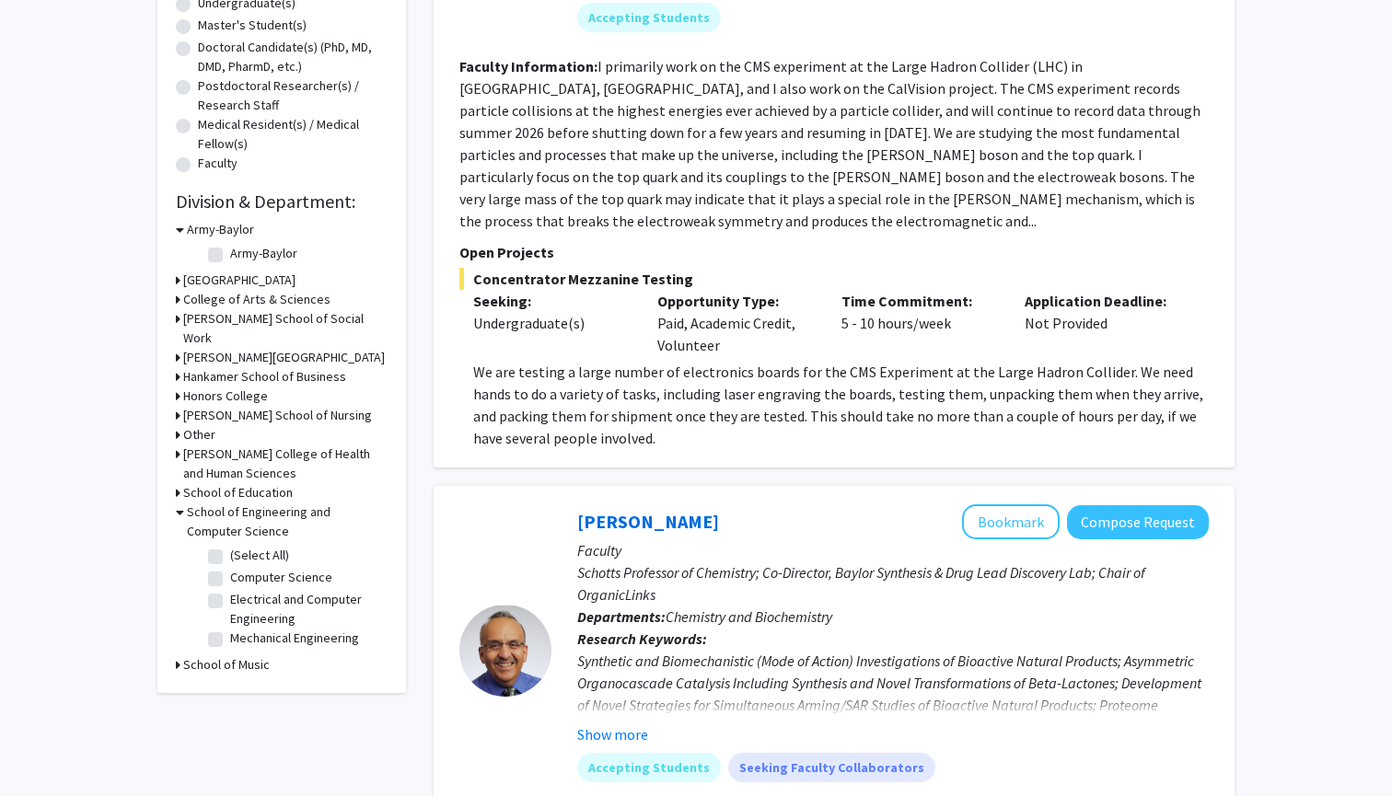
click at [230, 565] on label "(Select All)" at bounding box center [259, 555] width 59 height 19
click at [230, 558] on input "(Select All)" at bounding box center [236, 552] width 12 height 12
checkbox input "true"
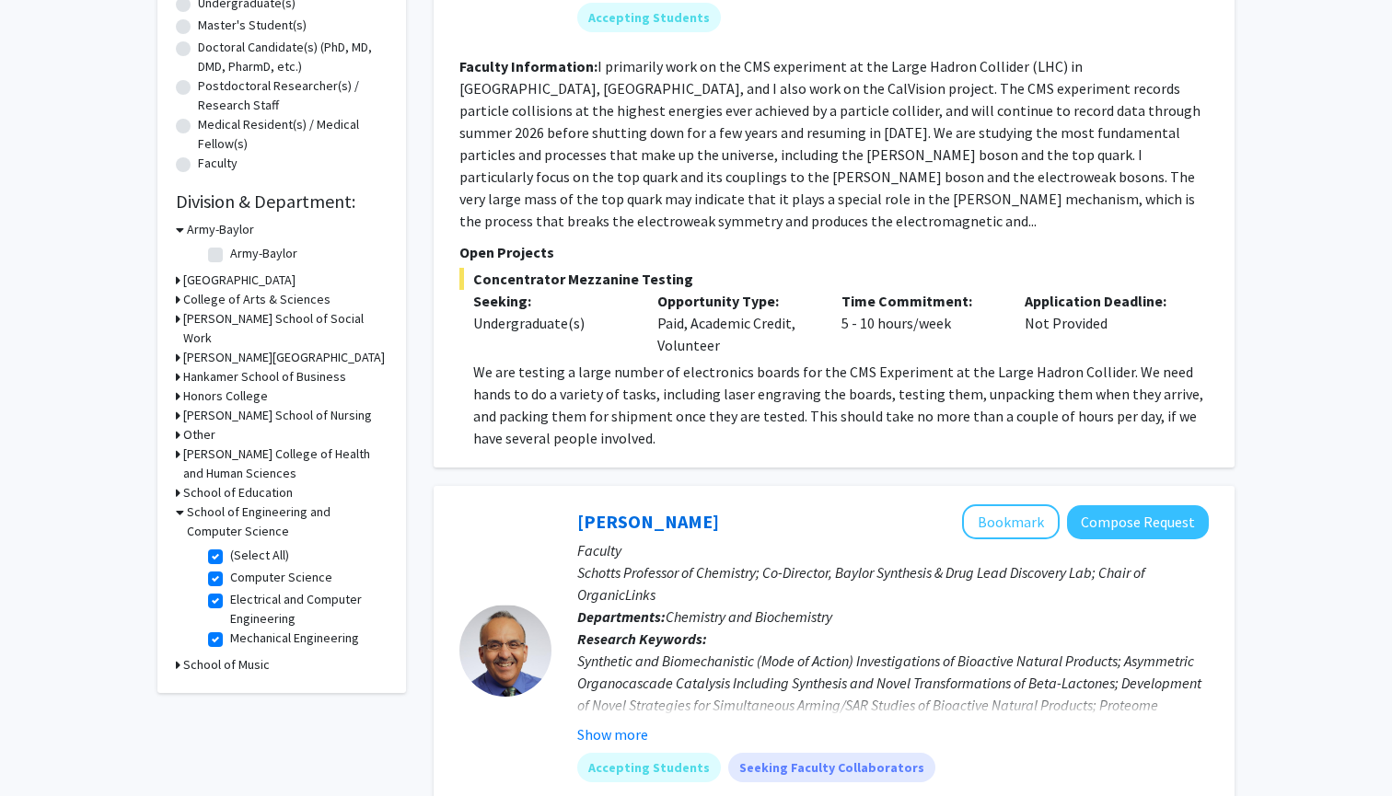
checkbox input "true"
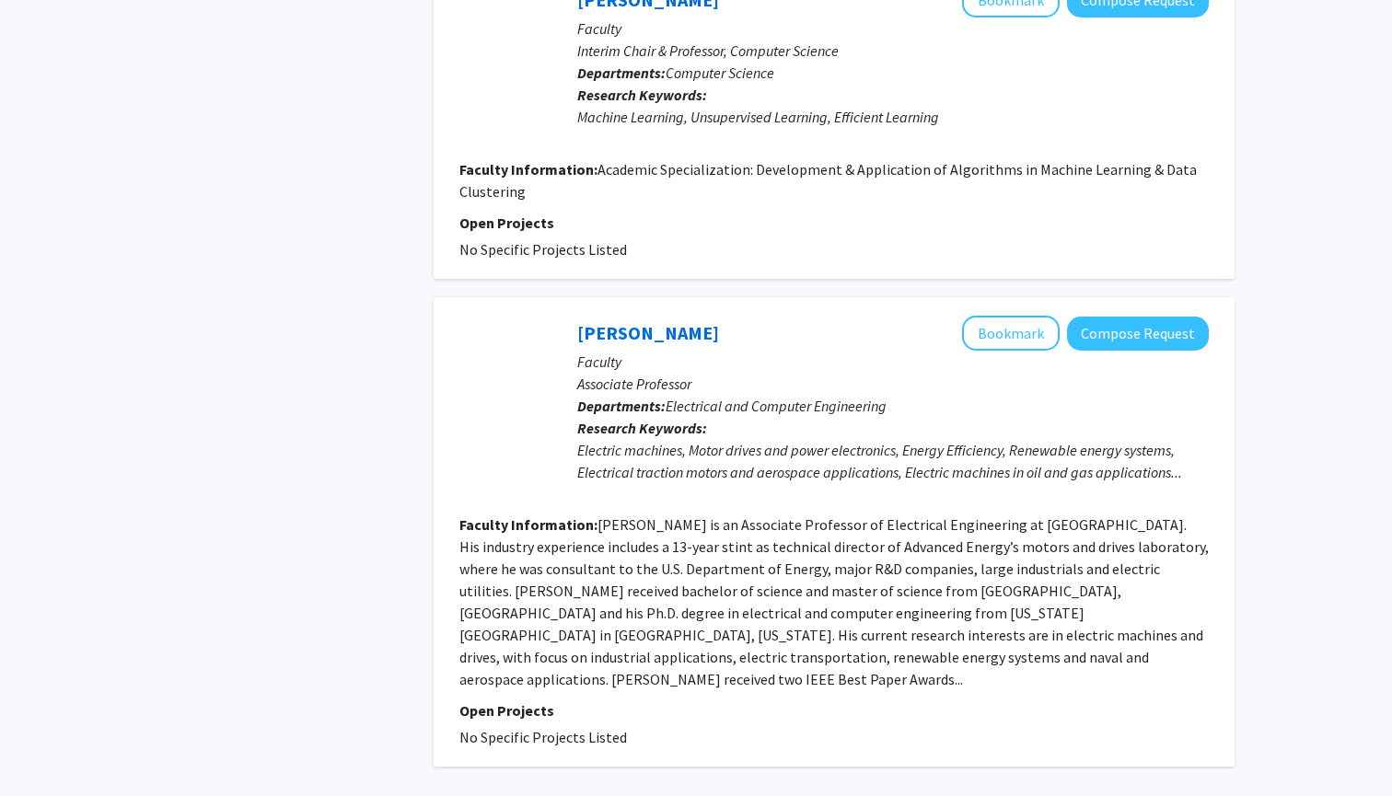
scroll to position [3991, 0]
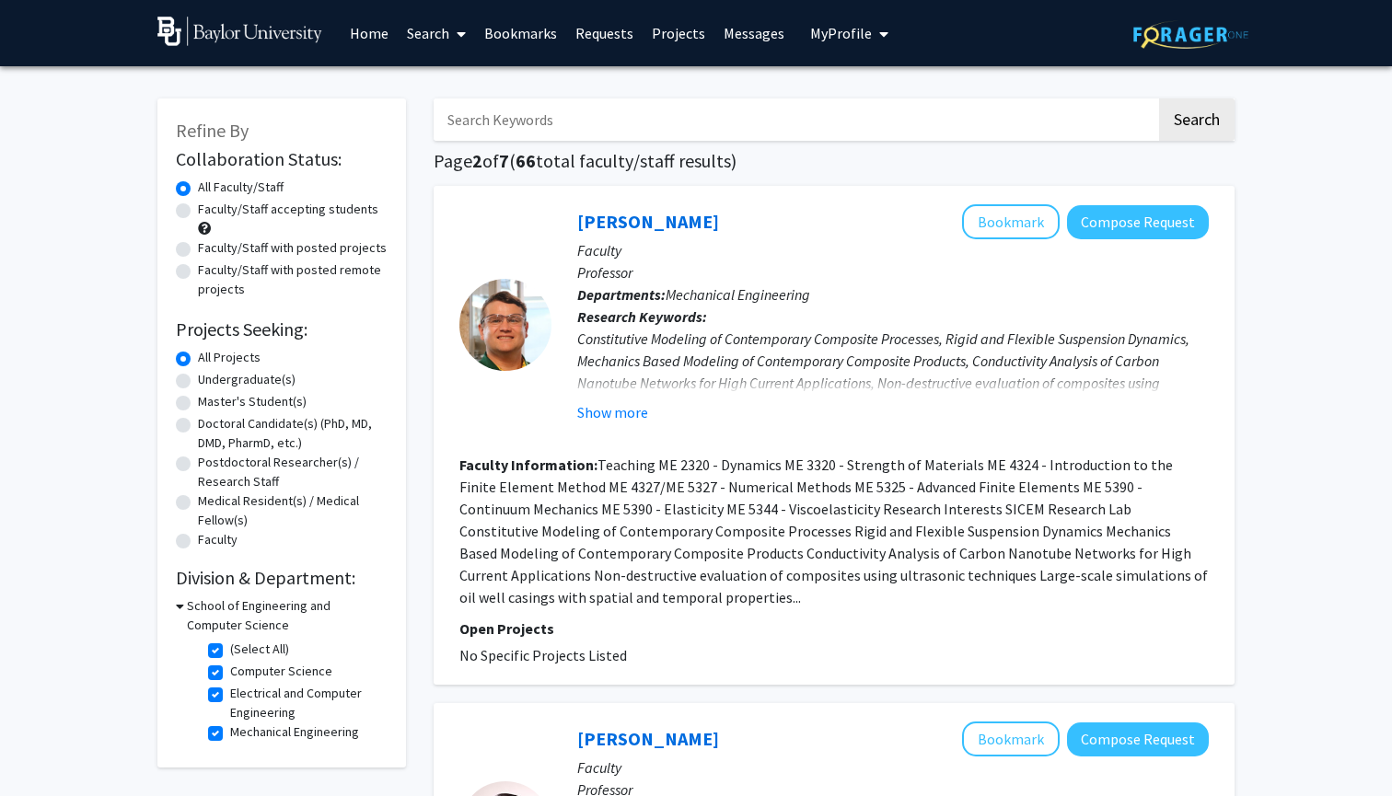
click at [531, 128] on input "Search Keywords" at bounding box center [795, 119] width 723 height 42
type input "biomedical"
click at [1196, 122] on button "Search" at bounding box center [1196, 119] width 75 height 42
checkbox input "false"
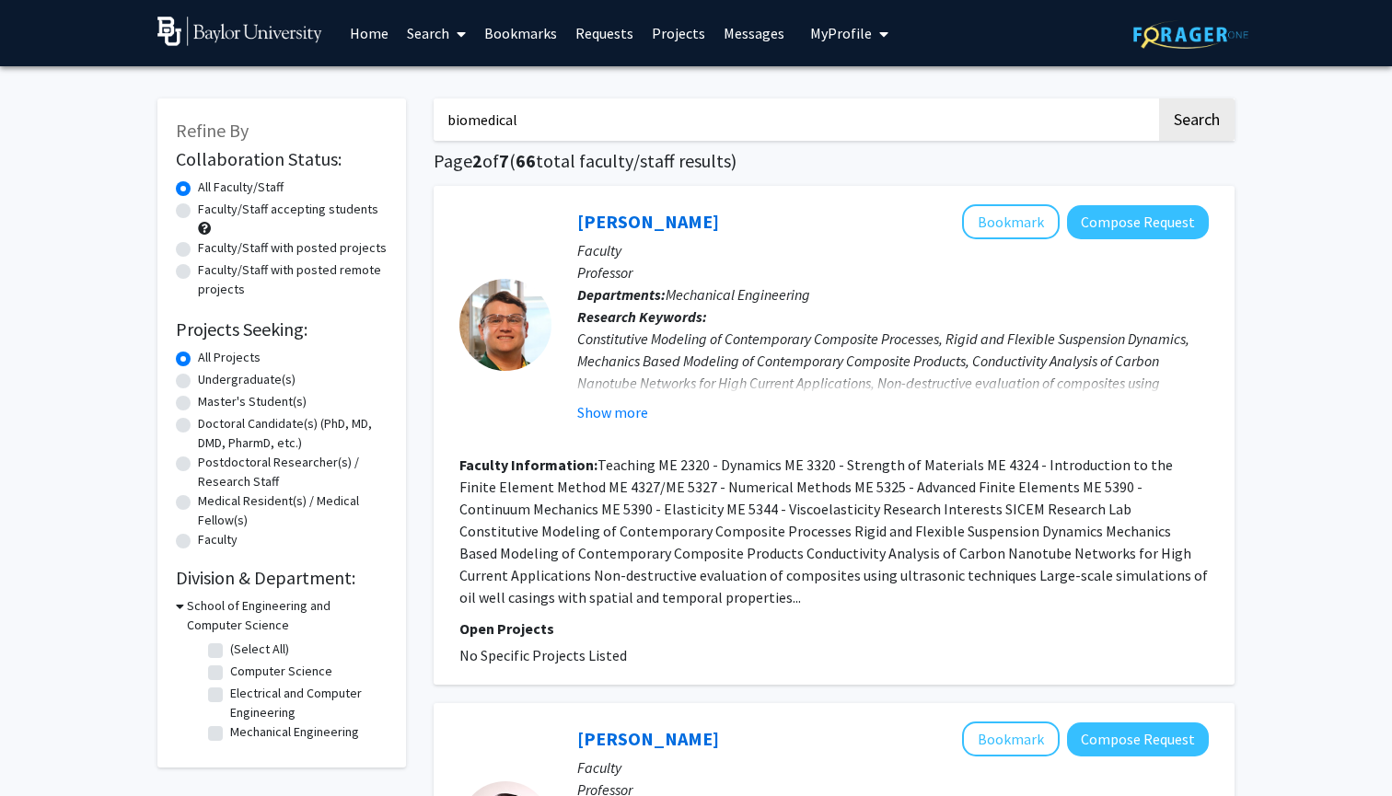
checkbox input "false"
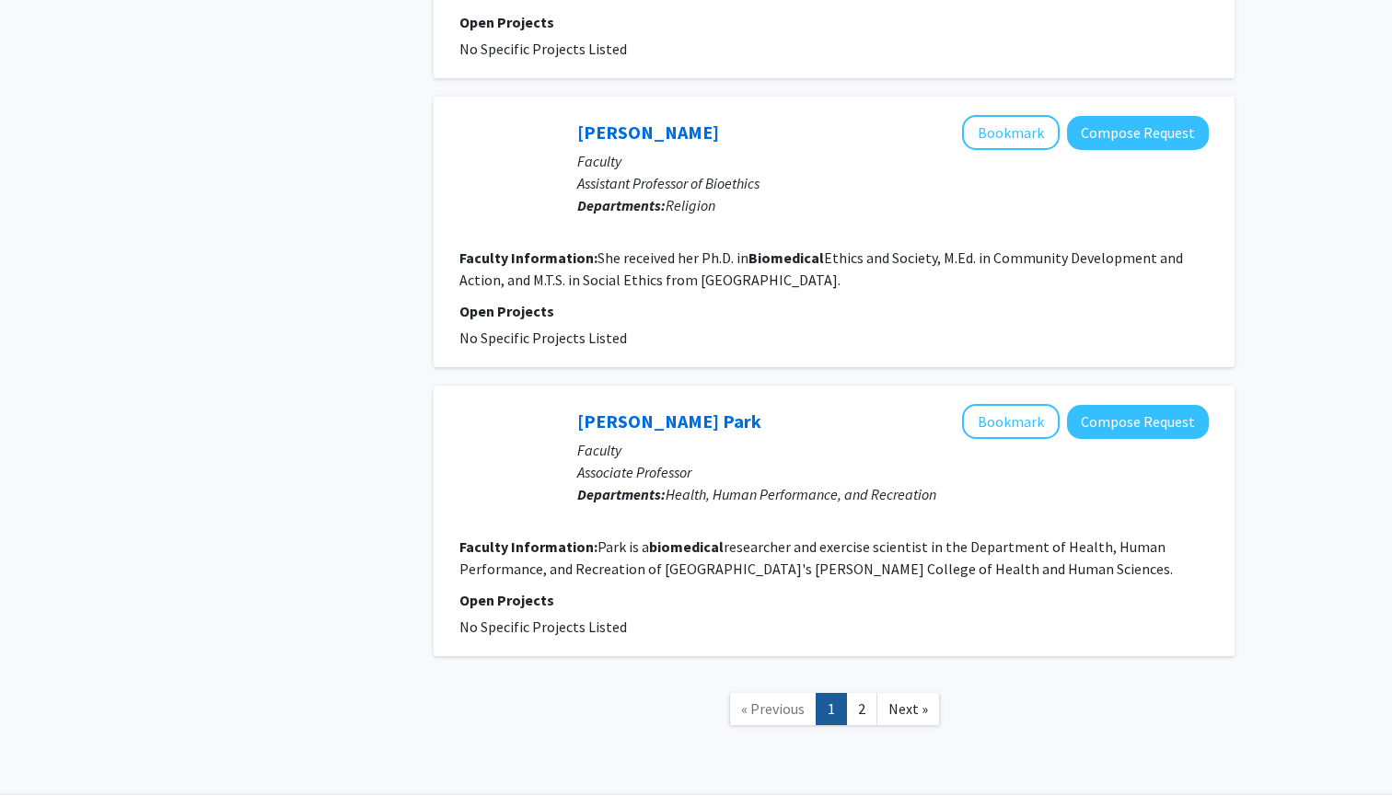
scroll to position [2835, 0]
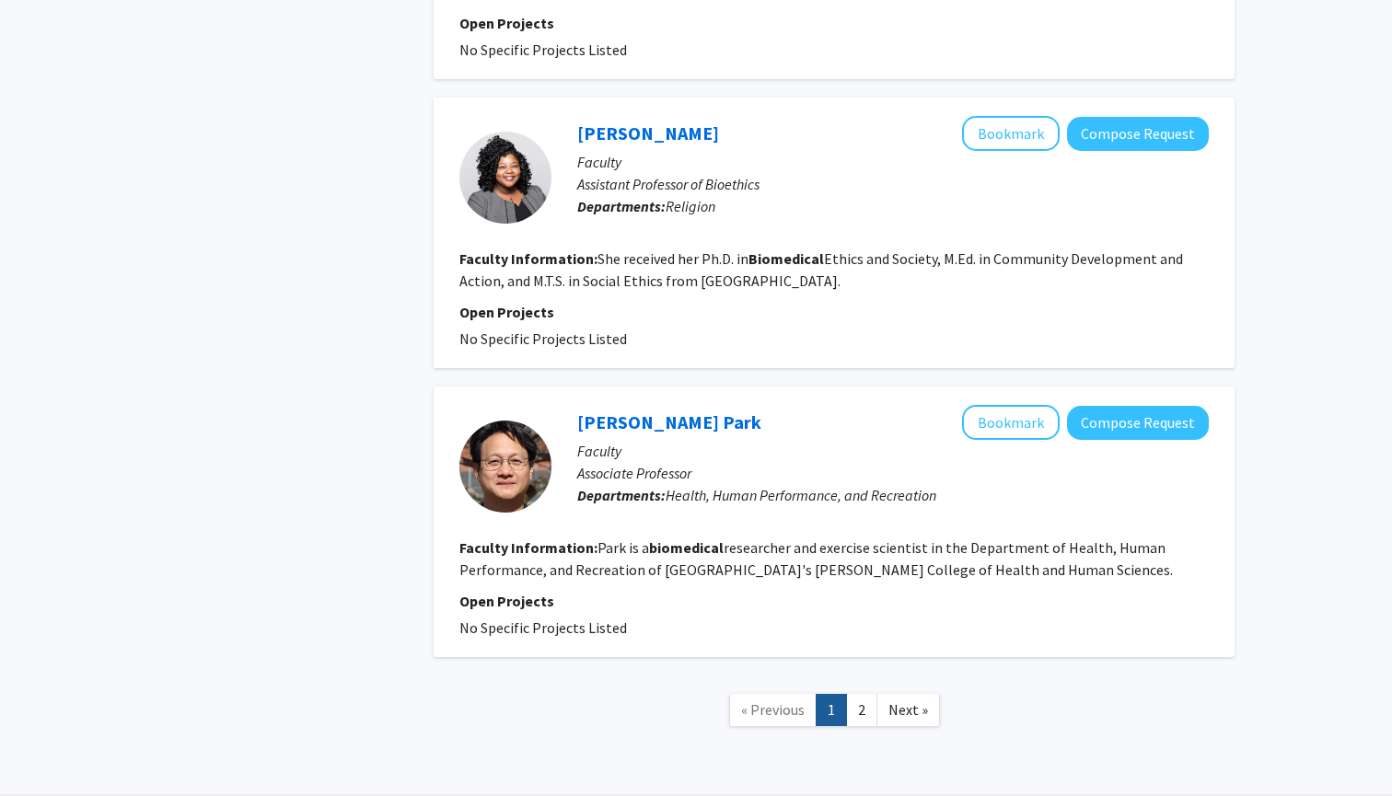
click at [840, 694] on link "1" at bounding box center [830, 710] width 31 height 32
click at [852, 694] on link "2" at bounding box center [861, 710] width 31 height 32
